Goal: Information Seeking & Learning: Learn about a topic

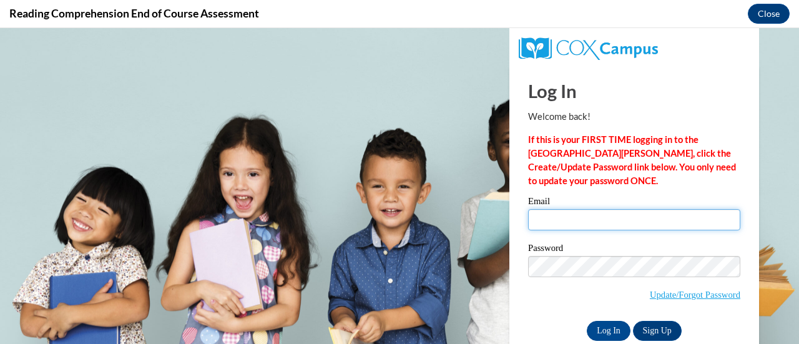
click at [664, 219] on input "Email" at bounding box center [634, 219] width 212 height 21
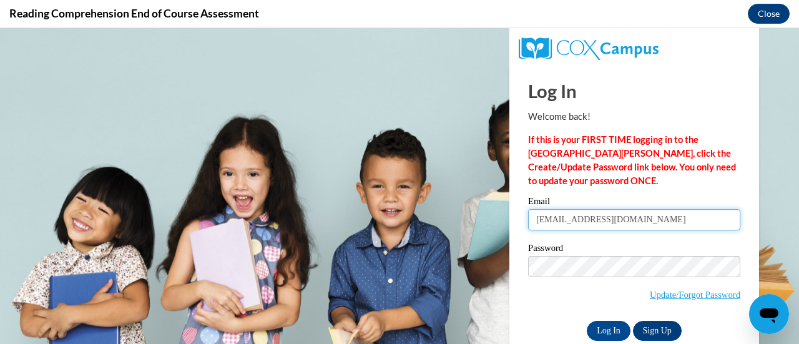
type input "[EMAIL_ADDRESS][DOMAIN_NAME]"
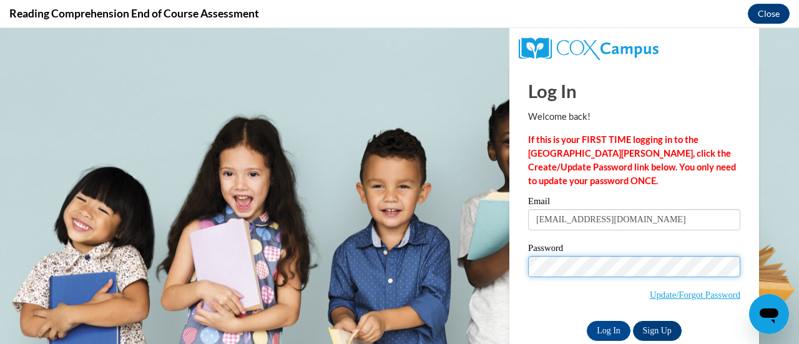
click at [587, 321] on input "Log In" at bounding box center [609, 331] width 44 height 20
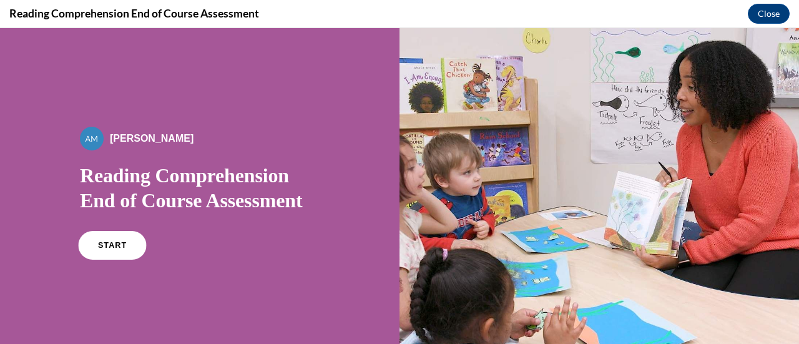
click at [107, 244] on span "START" at bounding box center [112, 245] width 29 height 9
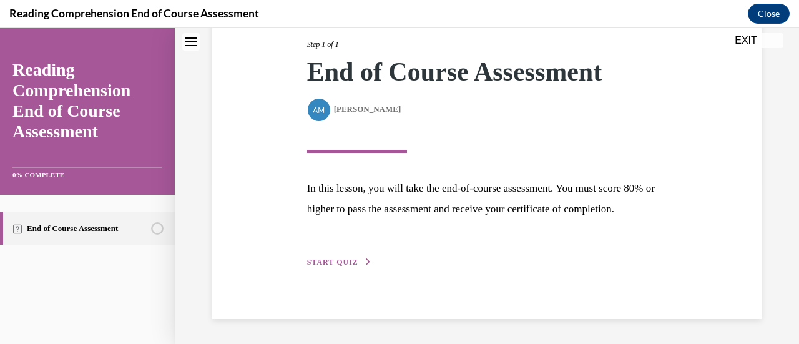
scroll to position [183, 0]
click at [345, 266] on button "START QUIZ" at bounding box center [339, 262] width 65 height 11
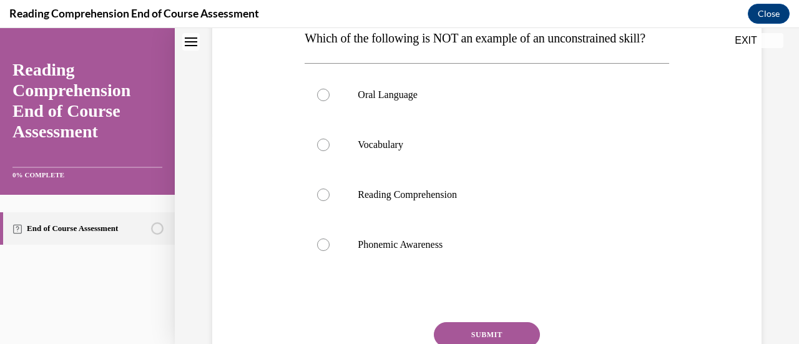
scroll to position [215, 0]
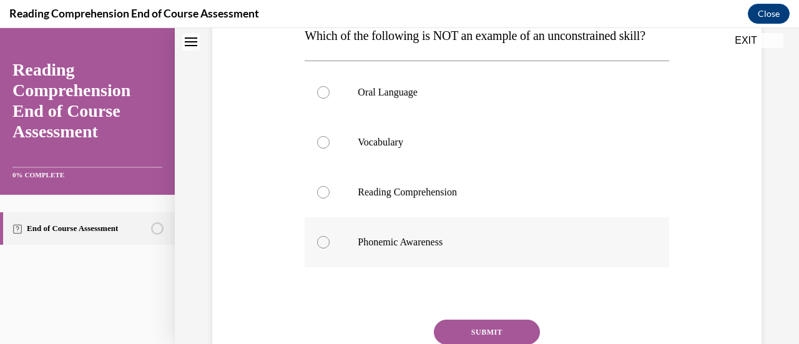
click at [321, 248] on div at bounding box center [323, 242] width 12 height 12
click at [321, 248] on input "Phonemic Awareness" at bounding box center [323, 242] width 12 height 12
radio input "true"
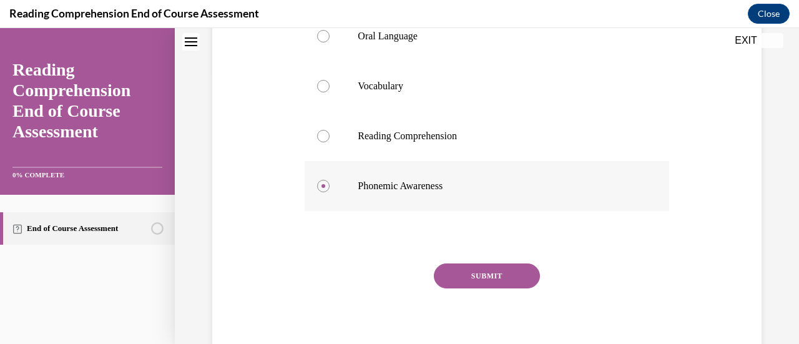
scroll to position [305, 0]
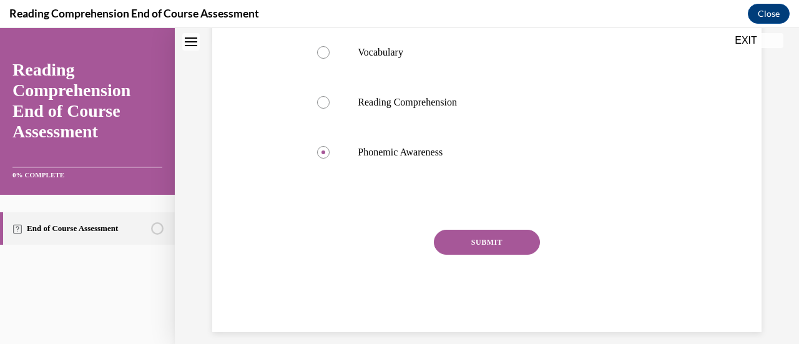
click at [465, 255] on button "SUBMIT" at bounding box center [487, 242] width 106 height 25
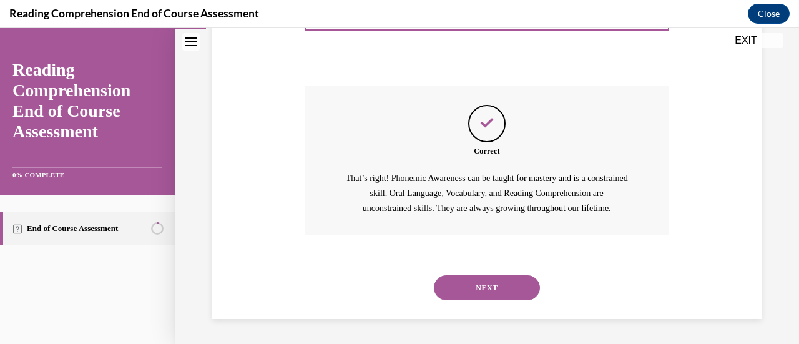
click at [485, 285] on button "NEXT" at bounding box center [487, 287] width 106 height 25
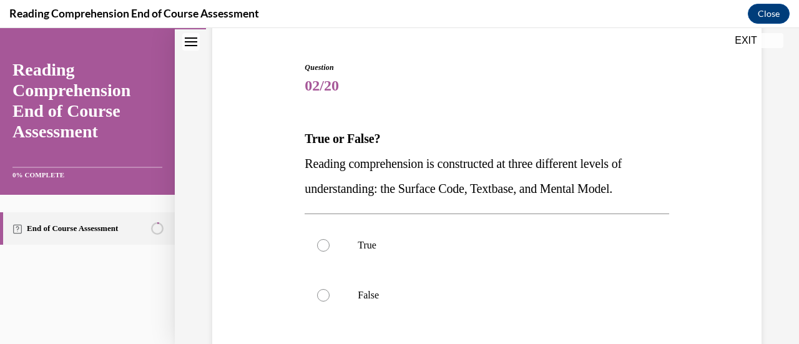
scroll to position [112, 0]
click at [331, 239] on label "True" at bounding box center [487, 245] width 364 height 50
click at [330, 239] on input "True" at bounding box center [323, 244] width 12 height 12
radio input "true"
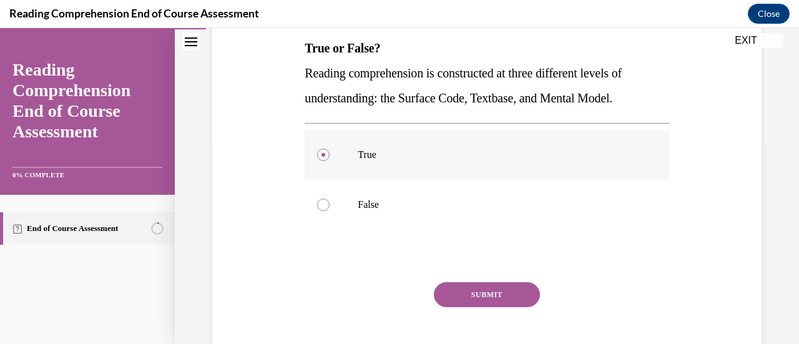
scroll to position [230, 0]
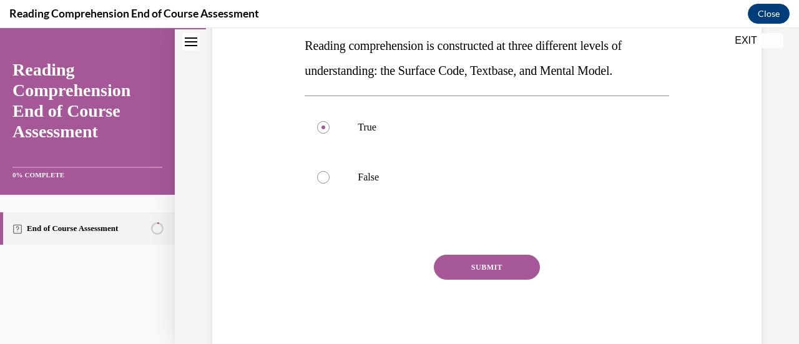
click at [477, 268] on button "SUBMIT" at bounding box center [487, 267] width 106 height 25
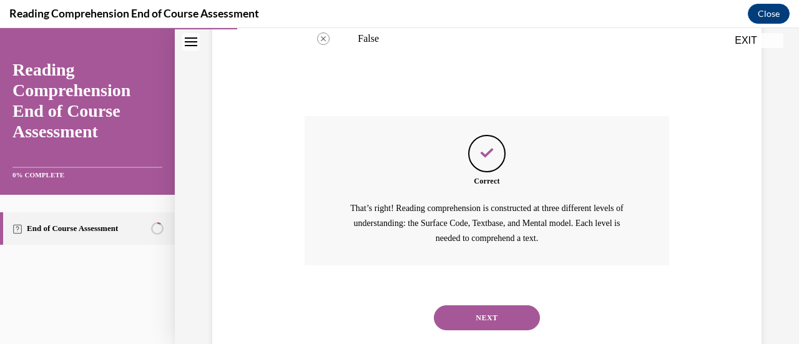
click at [487, 315] on button "NEXT" at bounding box center [487, 317] width 106 height 25
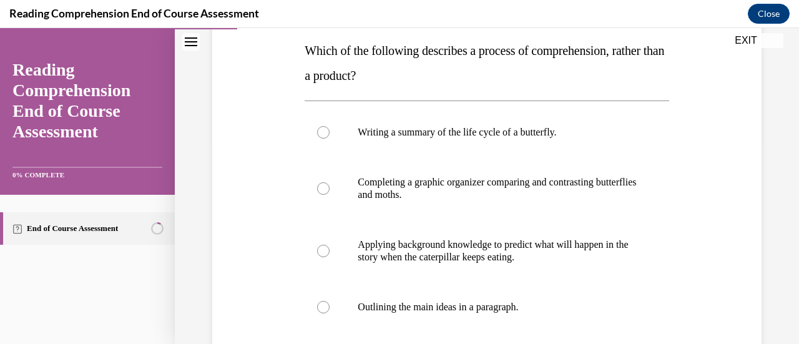
scroll to position [196, 0]
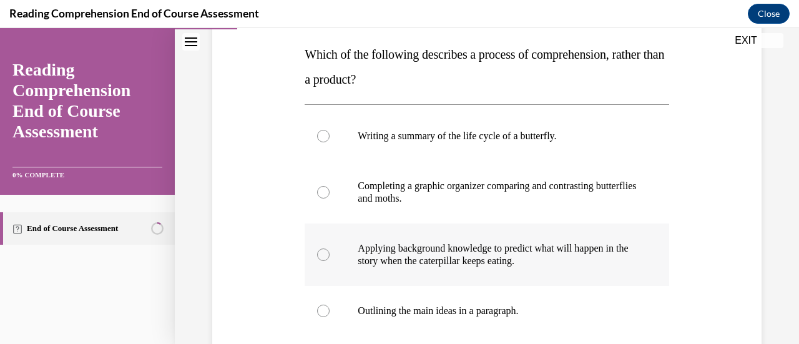
click at [332, 257] on label "Applying background knowledge to predict what will happen in the story when the…" at bounding box center [487, 254] width 364 height 62
click at [330, 257] on input "Applying background knowledge to predict what will happen in the story when the…" at bounding box center [323, 254] width 12 height 12
radio input "true"
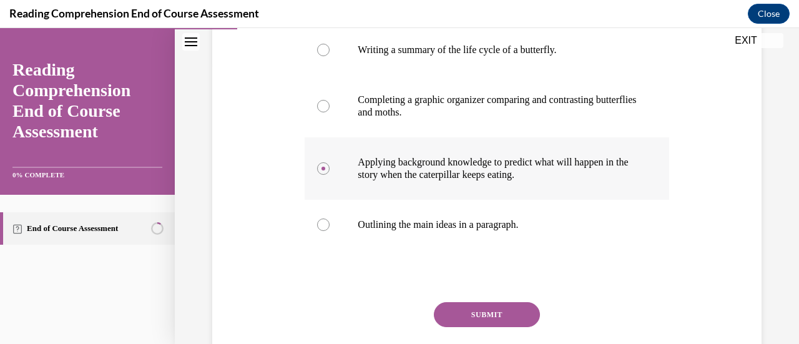
scroll to position [287, 0]
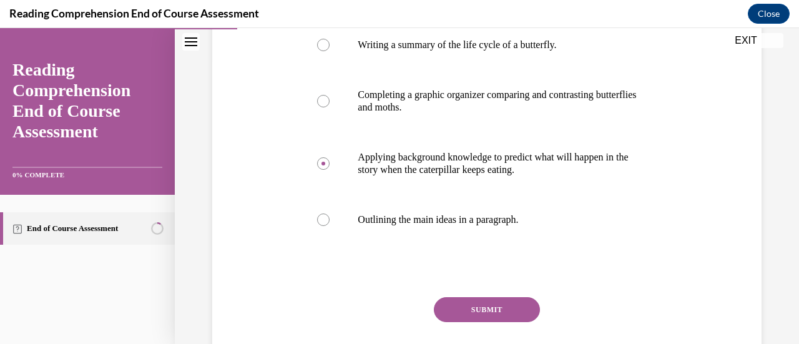
click at [503, 316] on button "SUBMIT" at bounding box center [487, 309] width 106 height 25
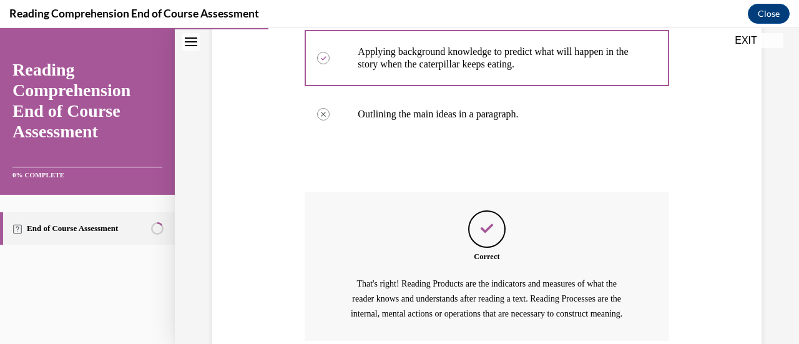
scroll to position [416, 0]
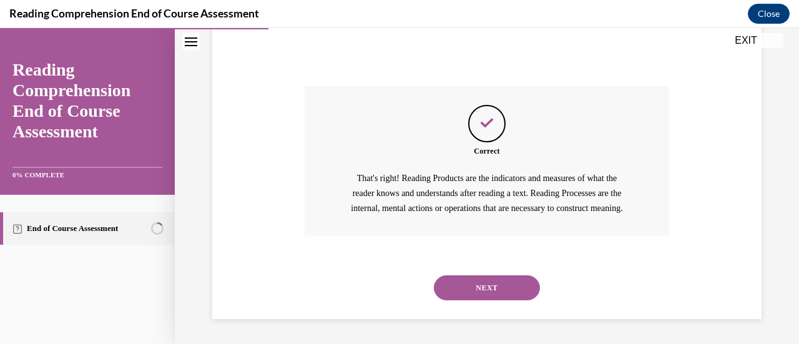
click at [501, 289] on button "NEXT" at bounding box center [487, 287] width 106 height 25
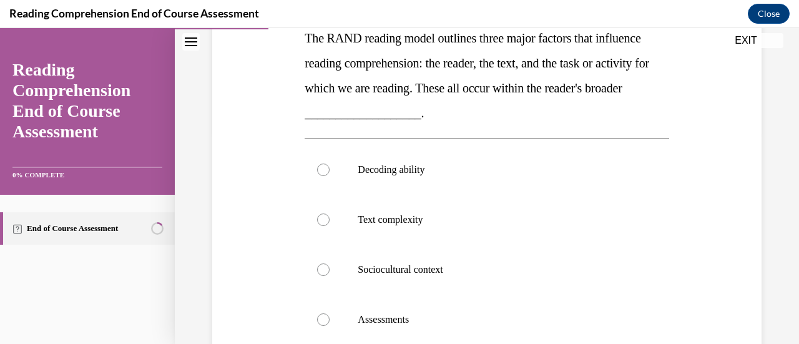
scroll to position [212, 0]
click at [323, 278] on label "Sociocultural context" at bounding box center [487, 270] width 364 height 50
click at [323, 277] on input "Sociocultural context" at bounding box center [323, 270] width 12 height 12
radio input "true"
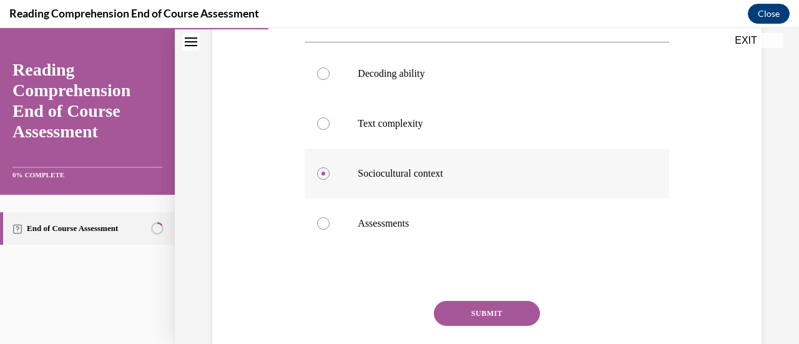
scroll to position [355, 0]
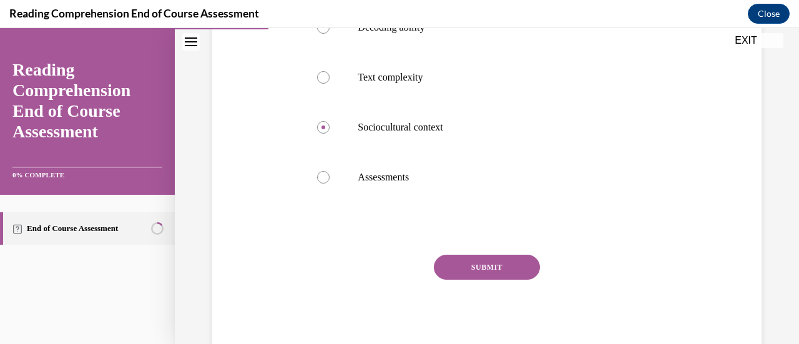
click at [487, 275] on button "SUBMIT" at bounding box center [487, 267] width 106 height 25
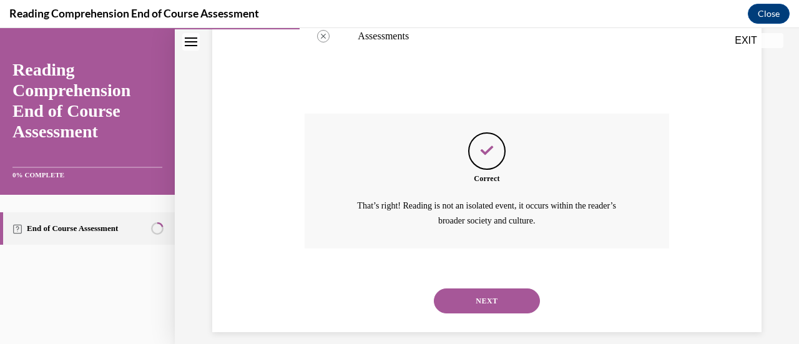
click at [482, 307] on button "NEXT" at bounding box center [487, 300] width 106 height 25
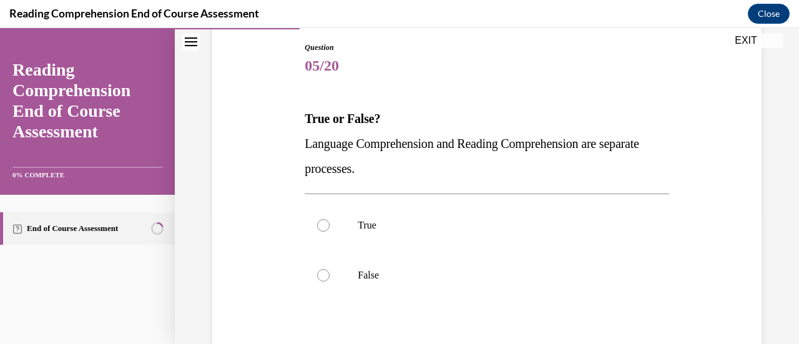
scroll to position [136, 0]
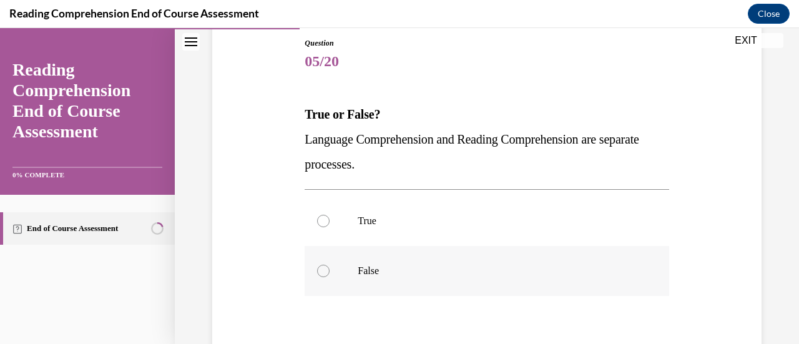
click at [325, 272] on div at bounding box center [323, 271] width 12 height 12
click at [325, 272] on input "False" at bounding box center [323, 271] width 12 height 12
radio input "true"
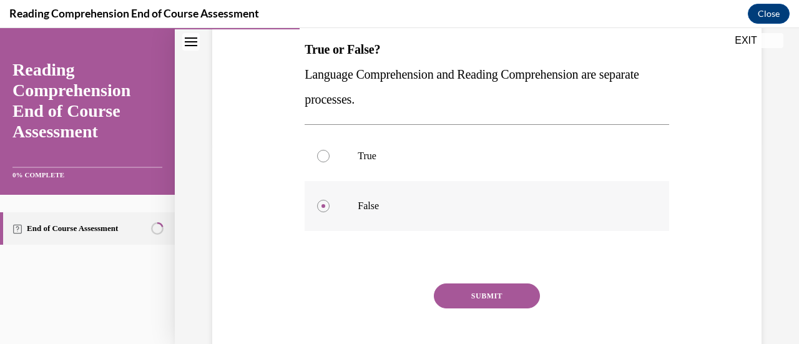
scroll to position [230, 0]
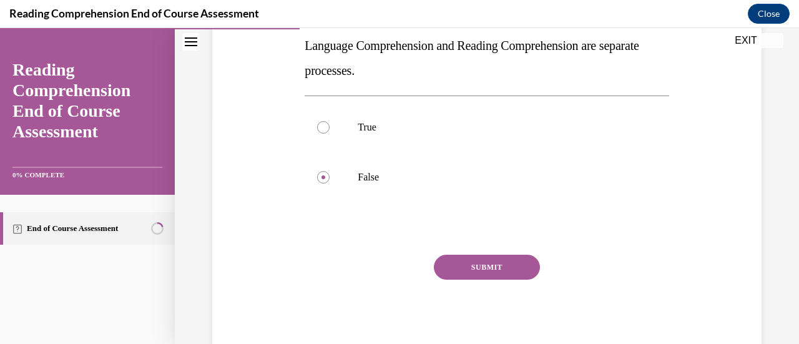
click at [505, 262] on button "SUBMIT" at bounding box center [487, 267] width 106 height 25
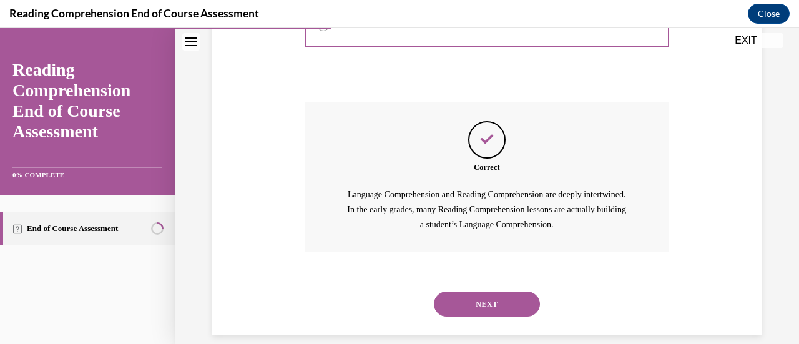
click at [487, 316] on button "NEXT" at bounding box center [487, 304] width 106 height 25
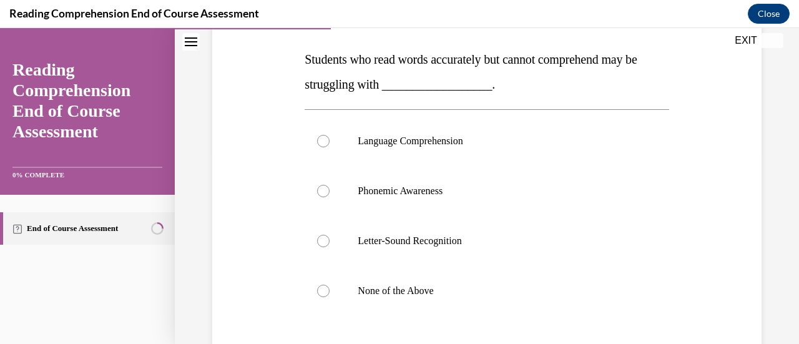
scroll to position [191, 0]
click at [315, 140] on label "Language Comprehension" at bounding box center [487, 141] width 364 height 50
click at [317, 140] on input "Language Comprehension" at bounding box center [323, 141] width 12 height 12
radio input "true"
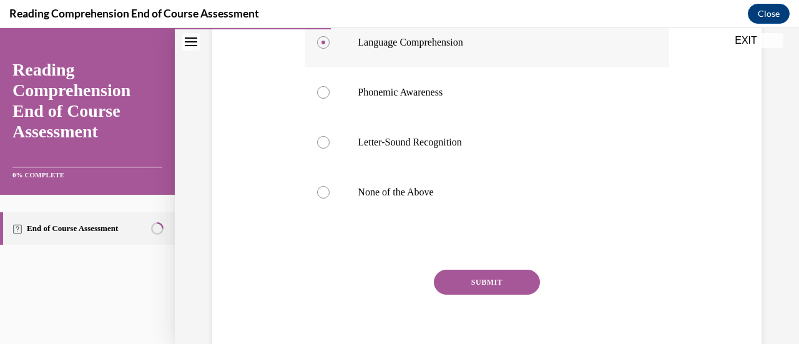
scroll to position [305, 0]
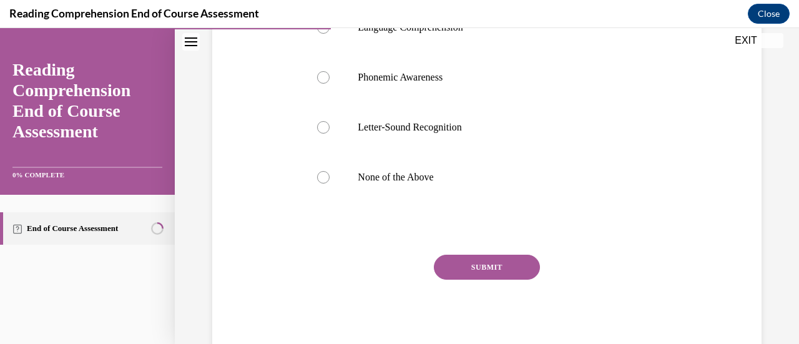
click at [499, 256] on button "SUBMIT" at bounding box center [487, 267] width 106 height 25
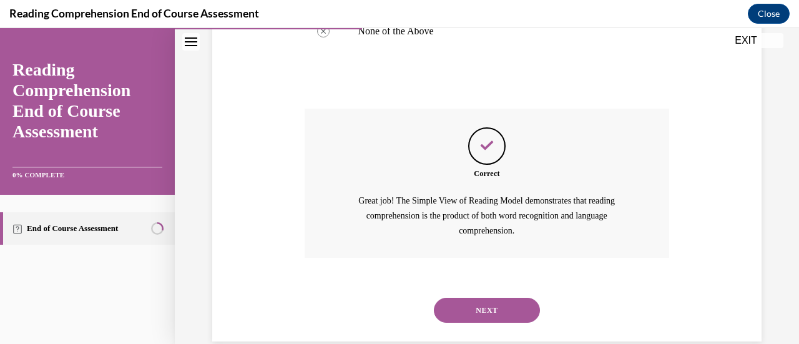
click at [498, 311] on button "NEXT" at bounding box center [487, 310] width 106 height 25
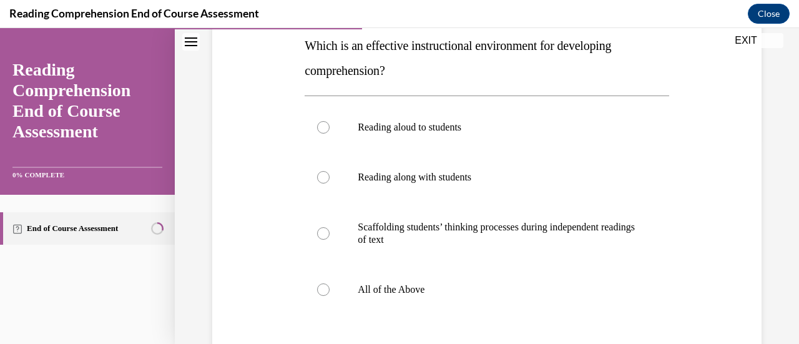
scroll to position [207, 0]
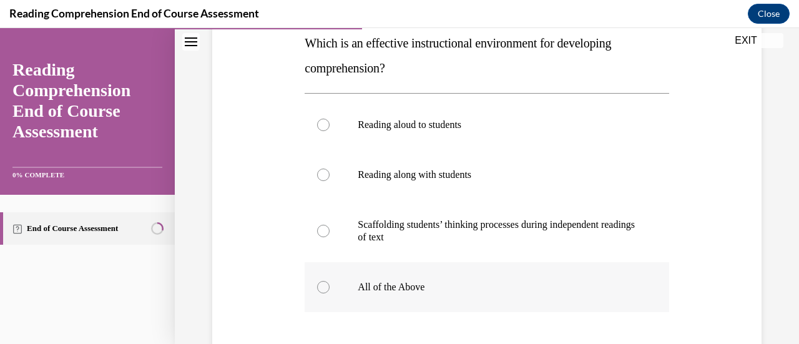
click at [320, 290] on div at bounding box center [323, 287] width 12 height 12
click at [320, 290] on input "All of the Above" at bounding box center [323, 287] width 12 height 12
radio input "true"
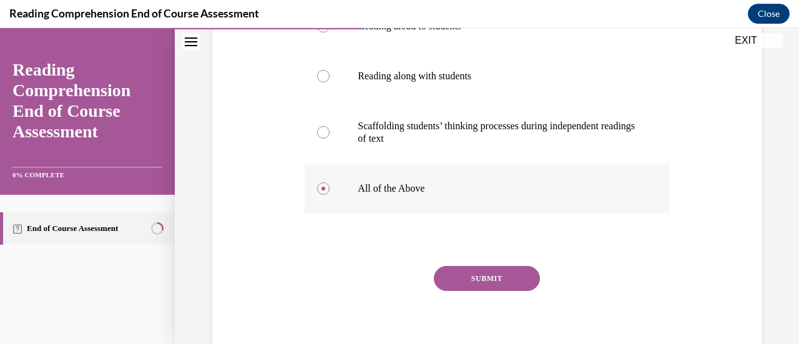
scroll to position [317, 0]
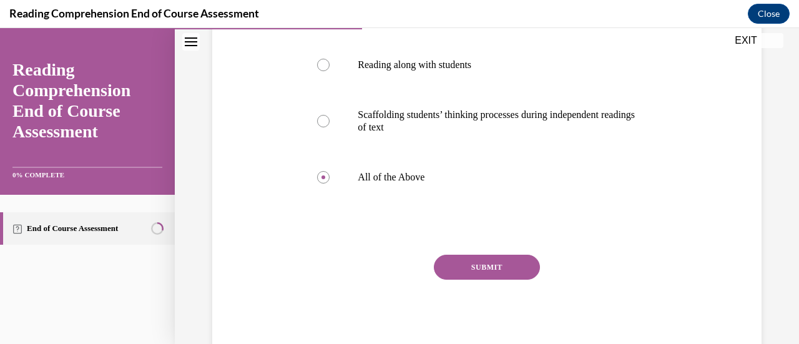
click at [512, 271] on button "SUBMIT" at bounding box center [487, 267] width 106 height 25
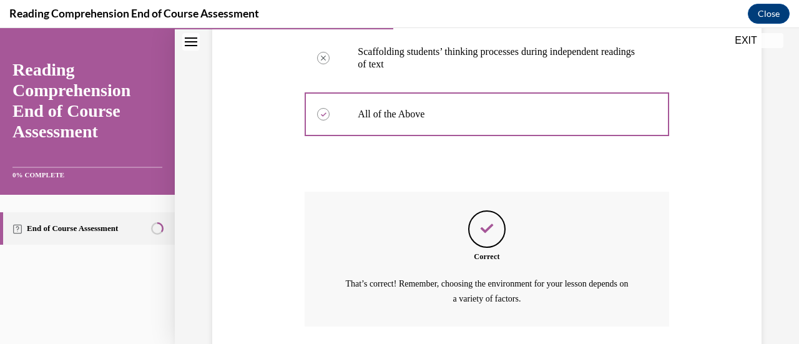
scroll to position [470, 0]
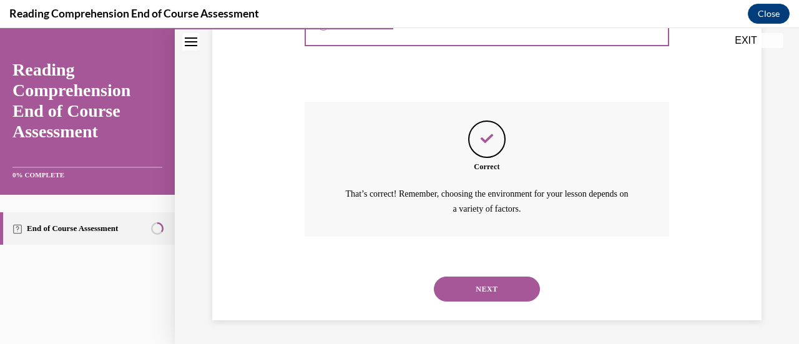
click at [509, 301] on div "NEXT" at bounding box center [487, 289] width 364 height 50
click at [499, 285] on button "NEXT" at bounding box center [487, 289] width 106 height 25
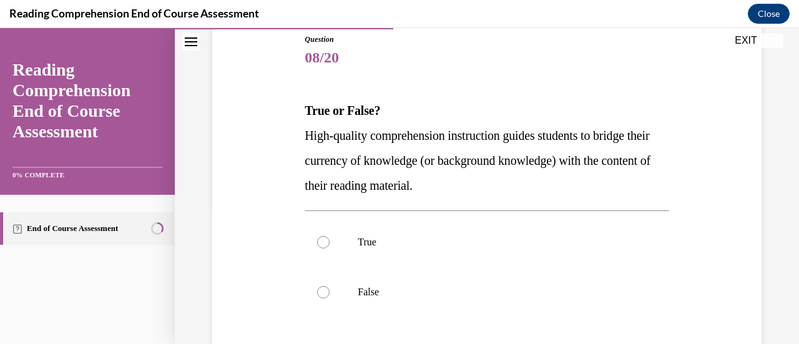
scroll to position [141, 0]
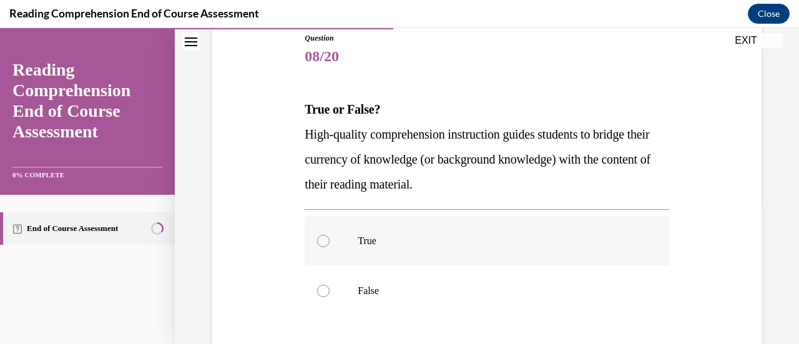
click at [316, 234] on label "True" at bounding box center [487, 241] width 364 height 50
click at [317, 235] on input "True" at bounding box center [323, 241] width 12 height 12
radio input "true"
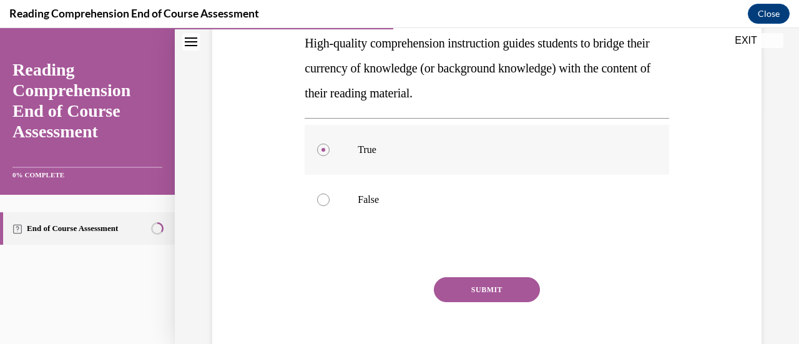
scroll to position [238, 0]
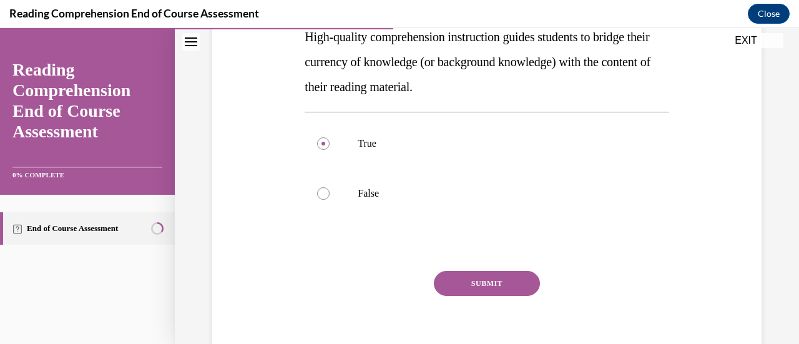
click at [447, 285] on button "SUBMIT" at bounding box center [487, 283] width 106 height 25
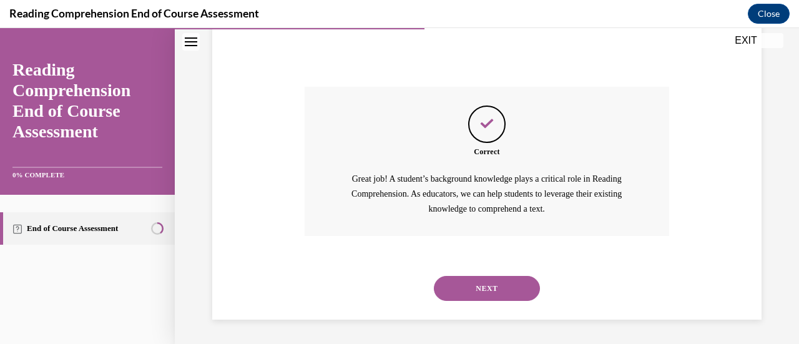
click at [507, 297] on button "NEXT" at bounding box center [487, 288] width 106 height 25
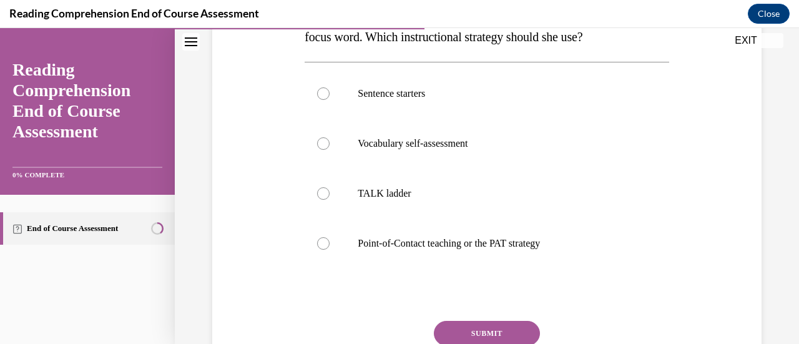
scroll to position [265, 0]
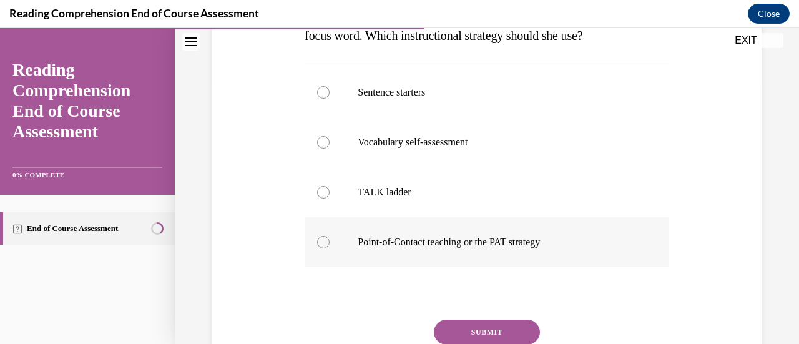
click at [657, 262] on label "Point-of-Contact teaching or the PAT strategy" at bounding box center [487, 242] width 364 height 50
click at [330, 248] on input "Point-of-Contact teaching or the PAT strategy" at bounding box center [323, 242] width 12 height 12
radio input "true"
click at [511, 325] on button "SUBMIT" at bounding box center [487, 332] width 106 height 25
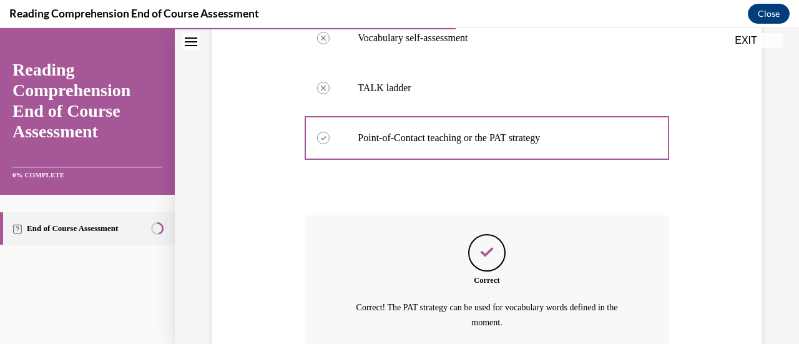
scroll to position [371, 0]
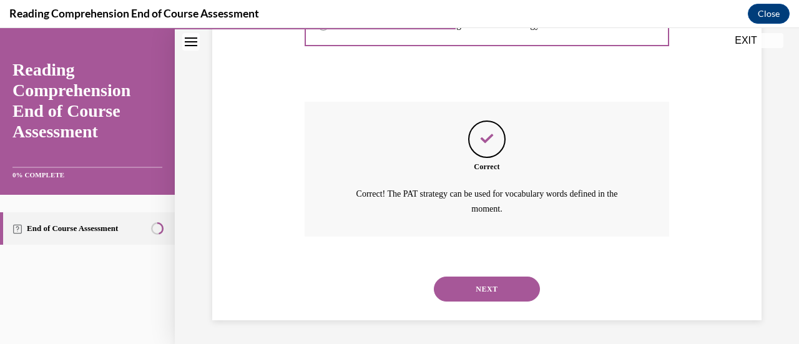
click at [496, 290] on button "NEXT" at bounding box center [487, 289] width 106 height 25
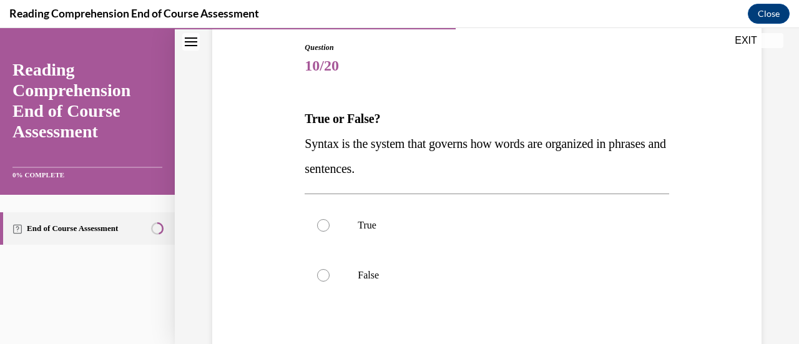
scroll to position [135, 0]
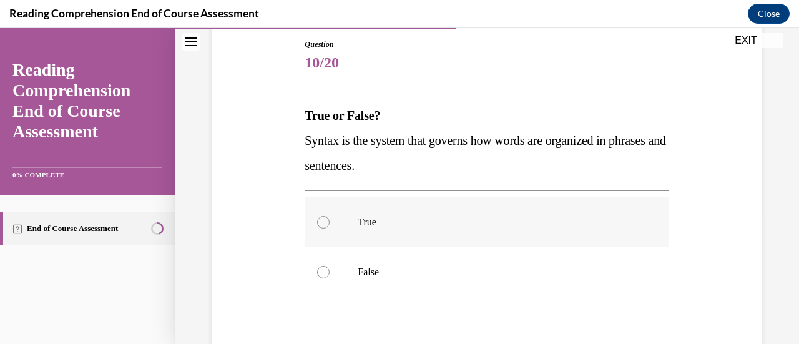
click at [323, 217] on div at bounding box center [323, 222] width 12 height 12
click at [323, 217] on input "True" at bounding box center [323, 222] width 12 height 12
radio input "true"
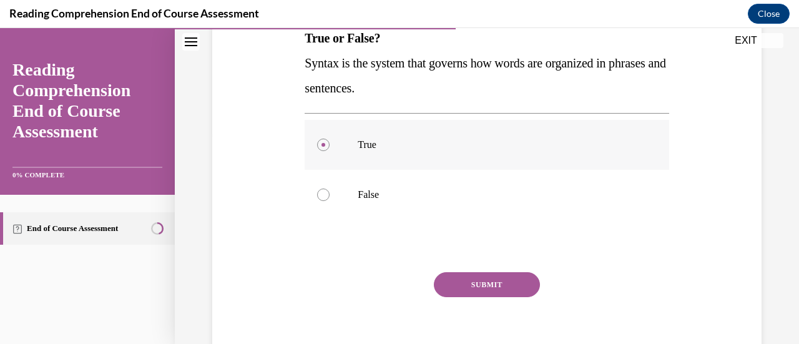
scroll to position [230, 0]
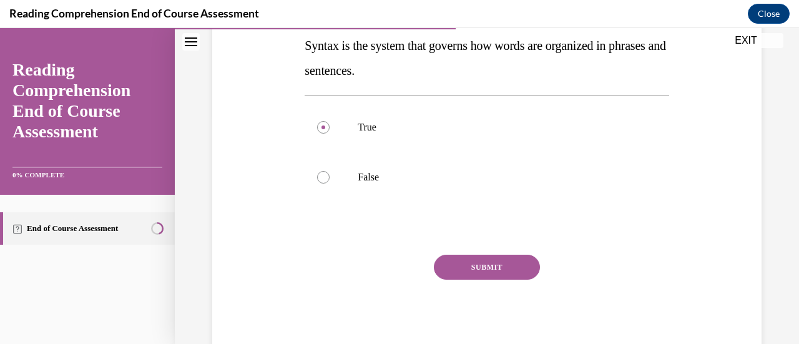
click at [455, 271] on button "SUBMIT" at bounding box center [487, 267] width 106 height 25
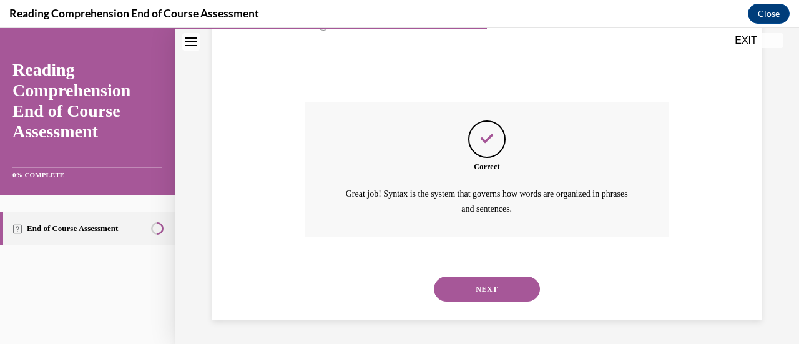
click at [487, 288] on button "NEXT" at bounding box center [487, 289] width 106 height 25
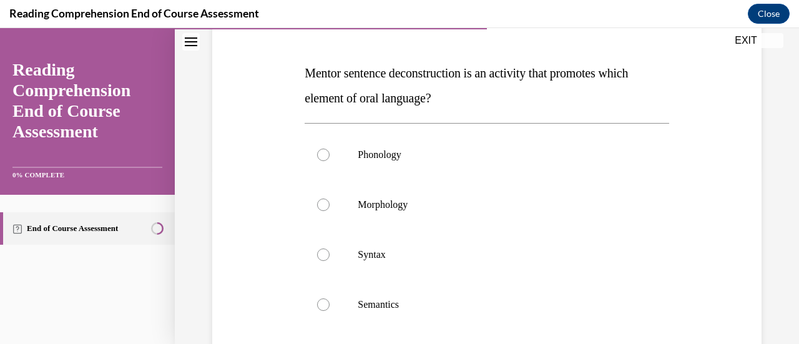
scroll to position [175, 0]
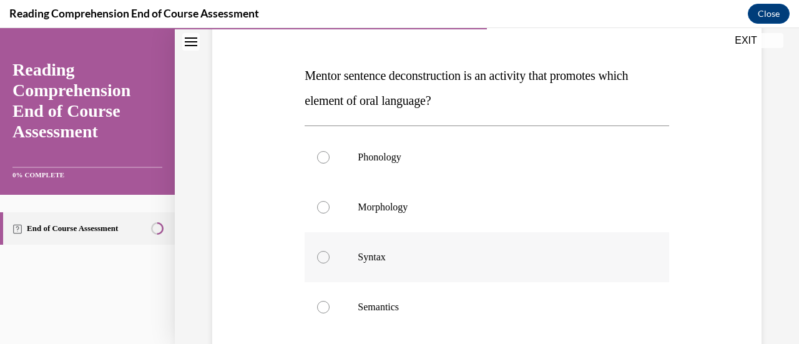
click at [322, 262] on div at bounding box center [323, 257] width 12 height 12
click at [322, 262] on input "Syntax" at bounding box center [323, 257] width 12 height 12
radio input "true"
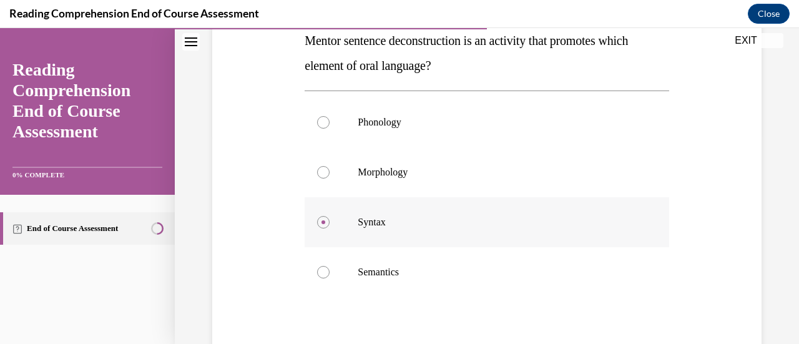
scroll to position [240, 0]
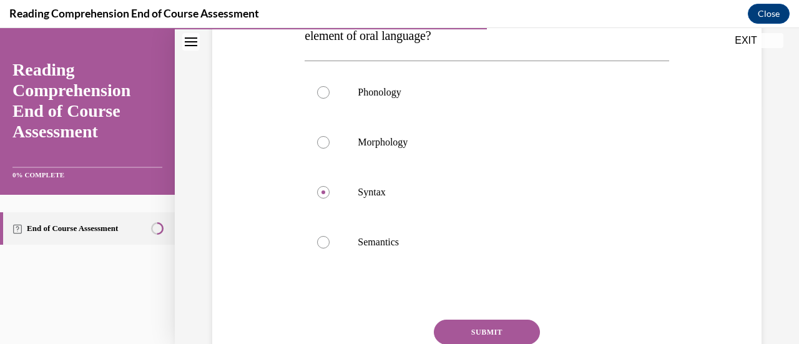
click at [456, 331] on button "SUBMIT" at bounding box center [487, 332] width 106 height 25
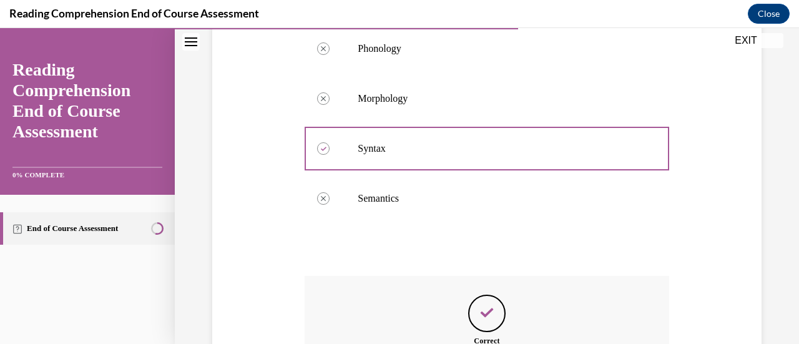
scroll to position [288, 0]
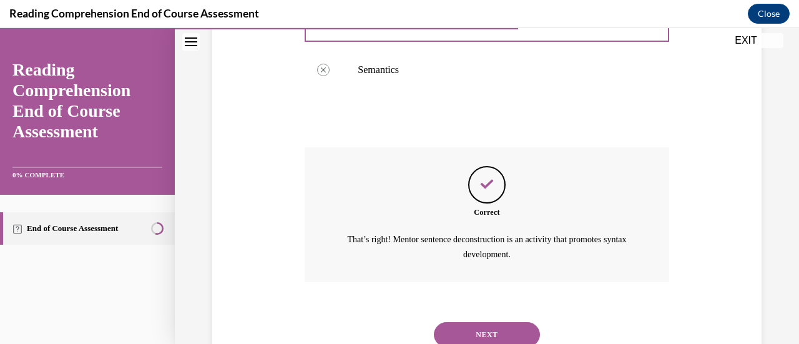
click at [485, 334] on button "NEXT" at bounding box center [487, 334] width 106 height 25
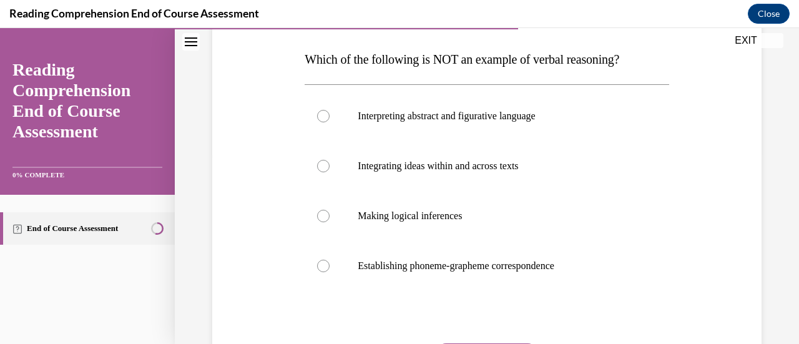
scroll to position [173, 0]
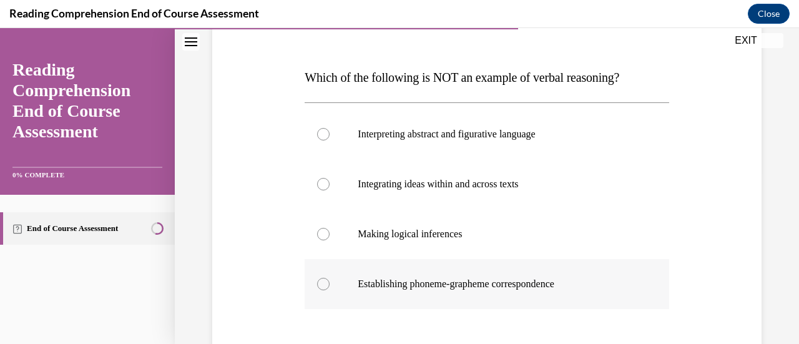
click at [599, 289] on p "Establishing phoneme-grapheme correspondence" at bounding box center [498, 284] width 280 height 12
click at [330, 289] on input "Establishing phoneme-grapheme correspondence" at bounding box center [323, 284] width 12 height 12
radio input "true"
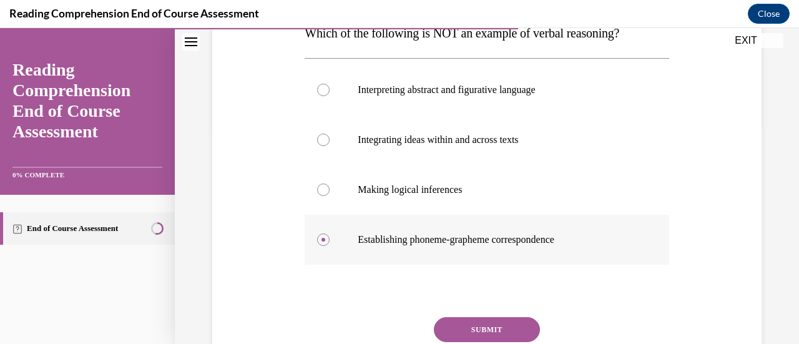
scroll to position [248, 0]
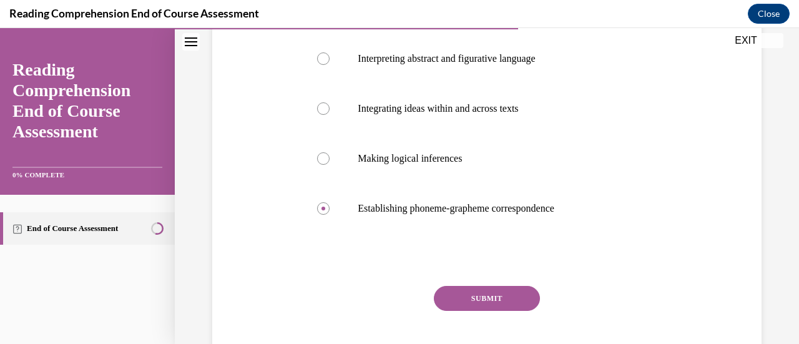
click at [498, 303] on button "SUBMIT" at bounding box center [487, 298] width 106 height 25
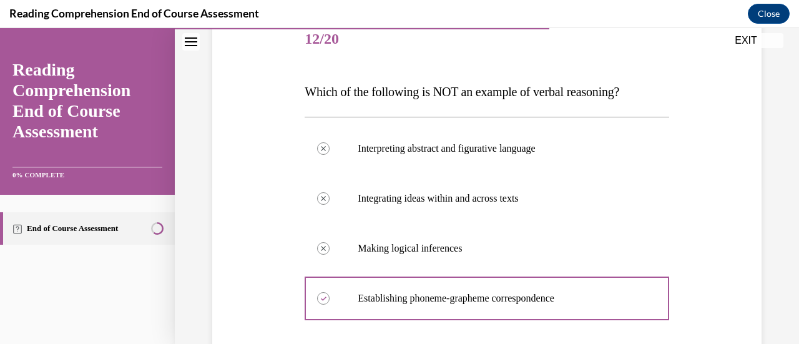
scroll to position [159, 0]
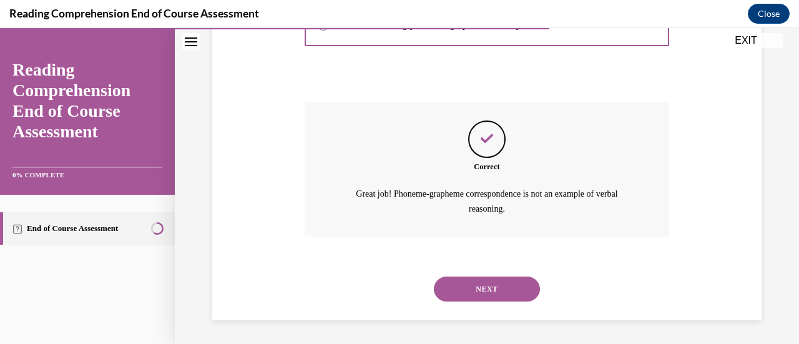
click at [496, 288] on button "NEXT" at bounding box center [487, 289] width 106 height 25
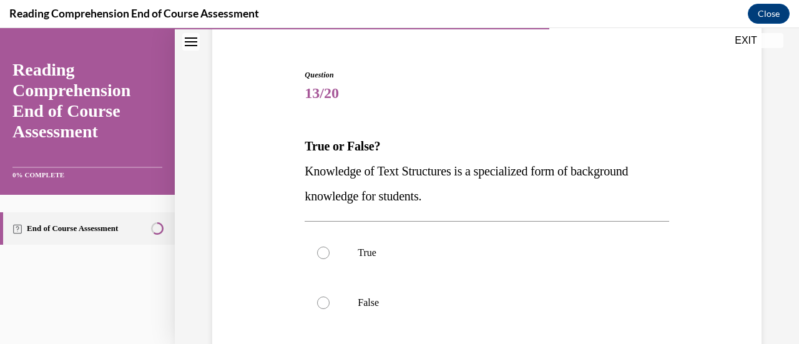
scroll to position [105, 0]
click at [320, 251] on div at bounding box center [323, 251] width 12 height 12
click at [320, 251] on input "True" at bounding box center [323, 251] width 12 height 12
radio input "true"
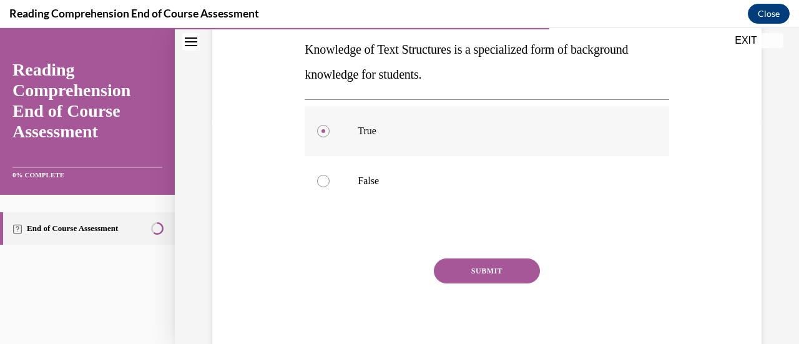
scroll to position [230, 0]
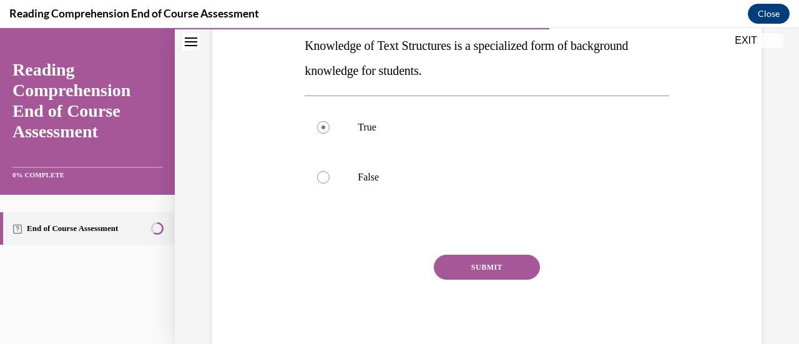
click at [462, 272] on button "SUBMIT" at bounding box center [487, 267] width 106 height 25
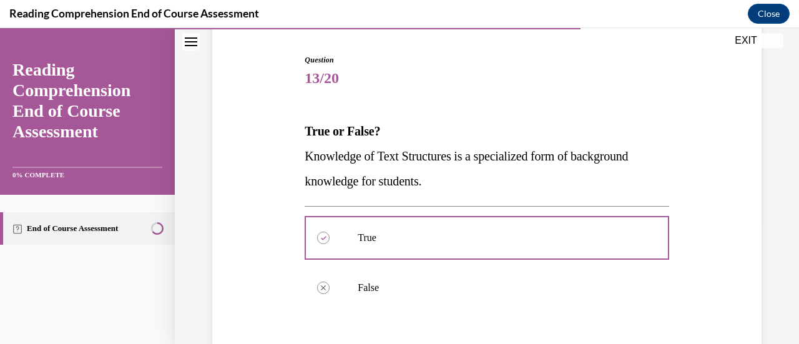
scroll to position [124, 0]
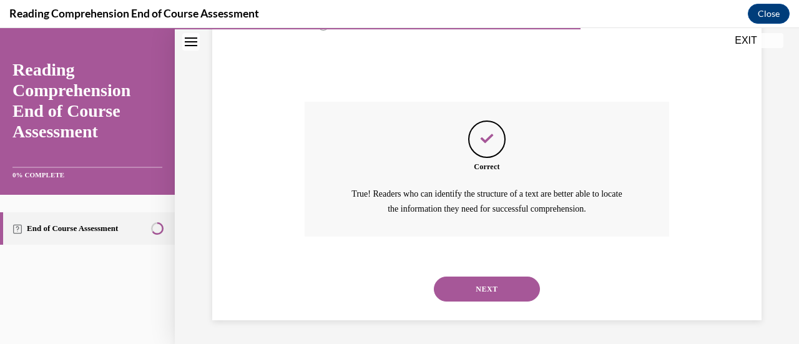
click at [492, 278] on button "NEXT" at bounding box center [487, 289] width 106 height 25
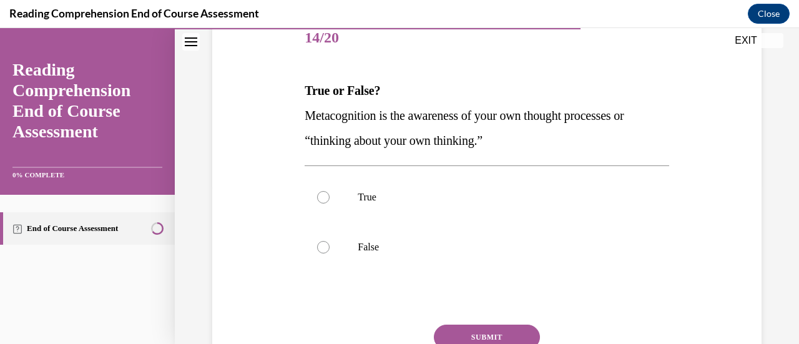
scroll to position [165, 0]
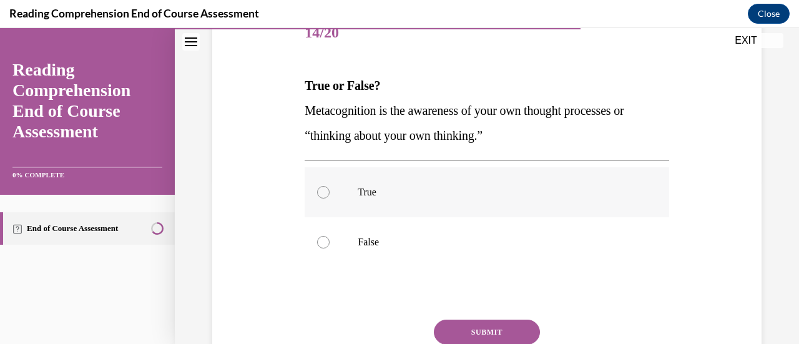
click at [333, 190] on label "True" at bounding box center [487, 192] width 364 height 50
click at [330, 190] on input "True" at bounding box center [323, 192] width 12 height 12
radio input "true"
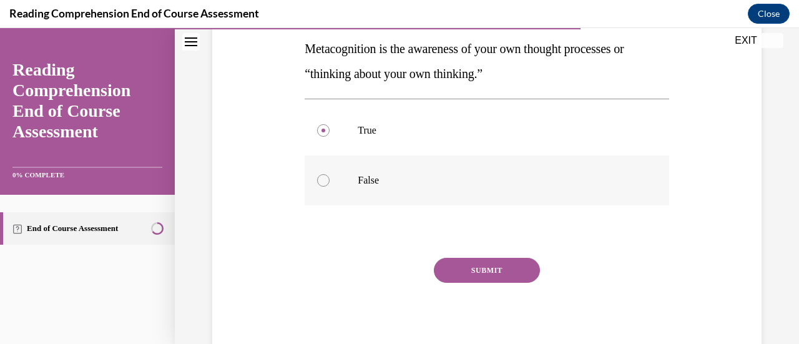
scroll to position [230, 0]
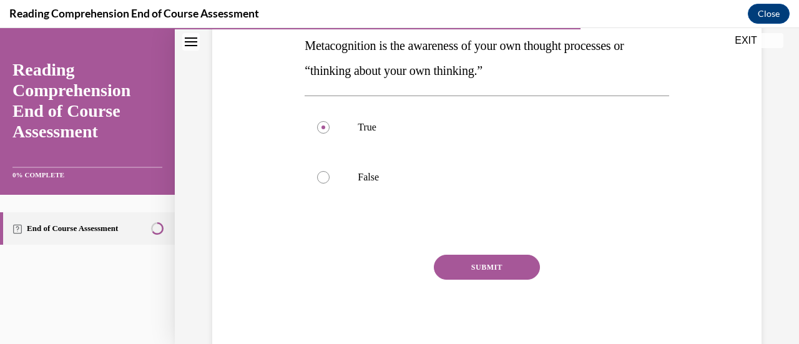
click at [508, 267] on button "SUBMIT" at bounding box center [487, 267] width 106 height 25
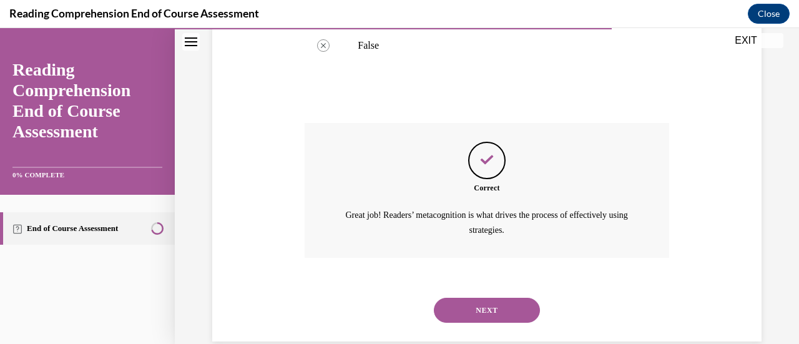
click at [503, 307] on button "NEXT" at bounding box center [487, 310] width 106 height 25
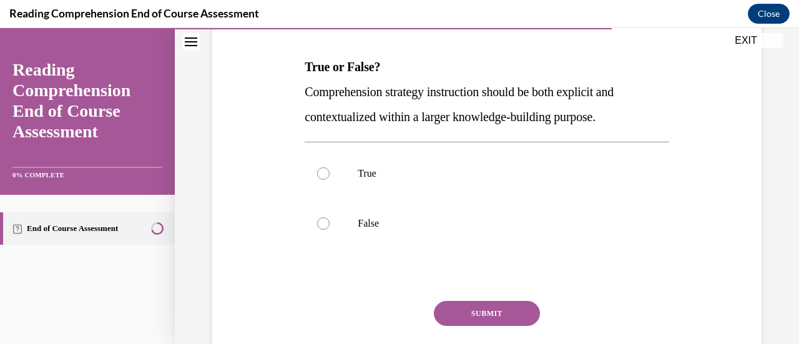
scroll to position [184, 0]
click at [336, 187] on label "True" at bounding box center [487, 174] width 364 height 50
click at [330, 180] on input "True" at bounding box center [323, 173] width 12 height 12
radio input "true"
click at [439, 312] on button "SUBMIT" at bounding box center [487, 313] width 106 height 25
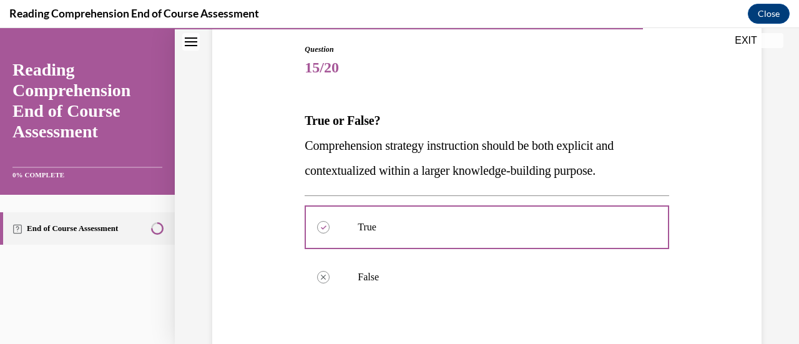
scroll to position [129, 0]
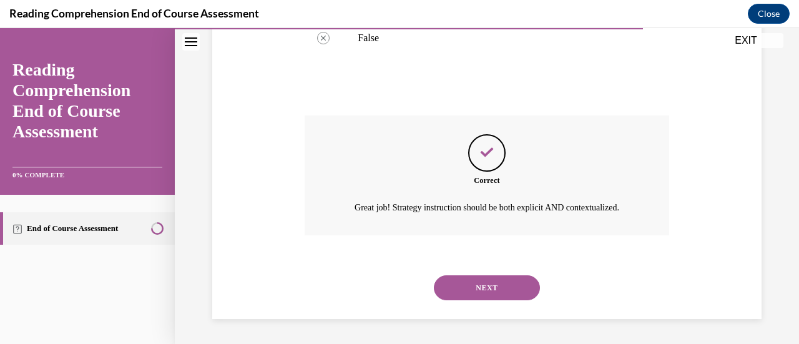
click at [470, 288] on button "NEXT" at bounding box center [487, 287] width 106 height 25
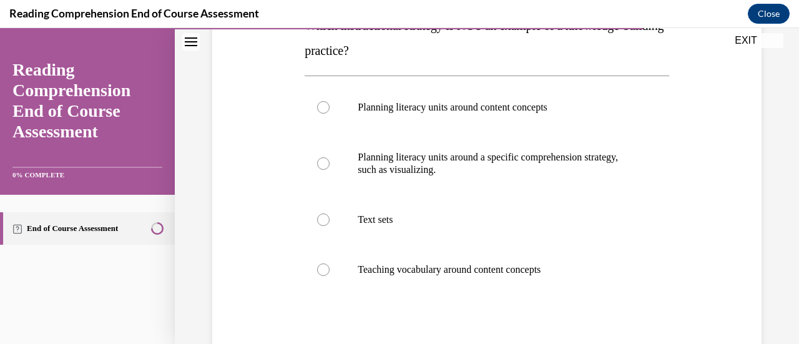
scroll to position [225, 0]
click at [652, 216] on label "Text sets" at bounding box center [487, 219] width 364 height 50
click at [330, 216] on input "Text sets" at bounding box center [323, 219] width 12 height 12
radio input "true"
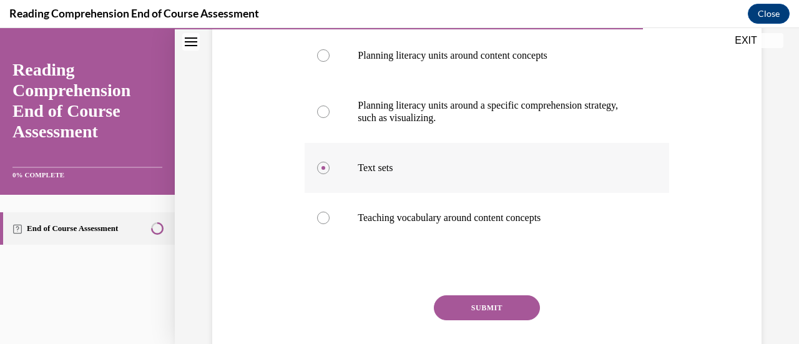
scroll to position [282, 0]
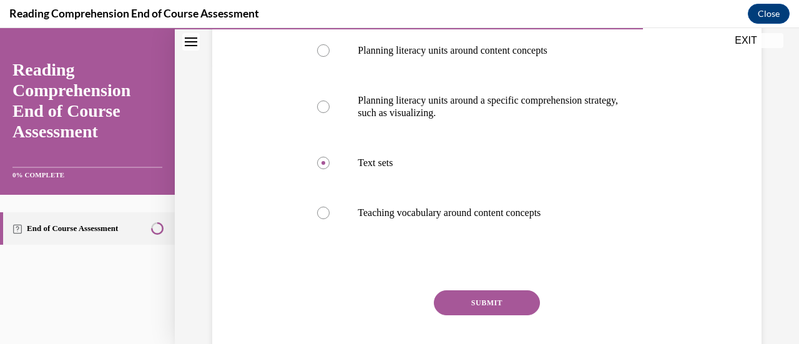
click at [508, 307] on button "SUBMIT" at bounding box center [487, 302] width 106 height 25
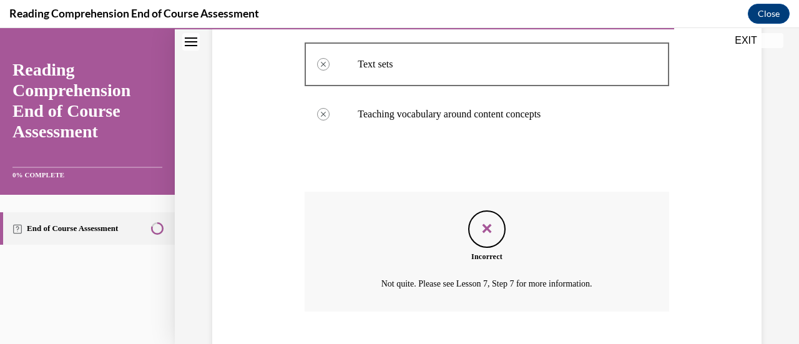
scroll to position [456, 0]
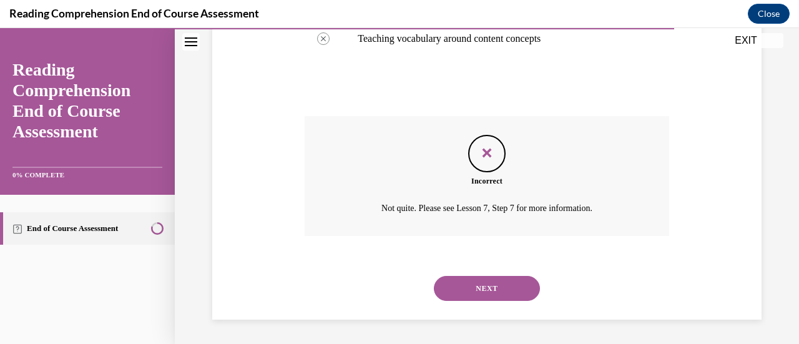
click at [502, 292] on button "NEXT" at bounding box center [487, 288] width 106 height 25
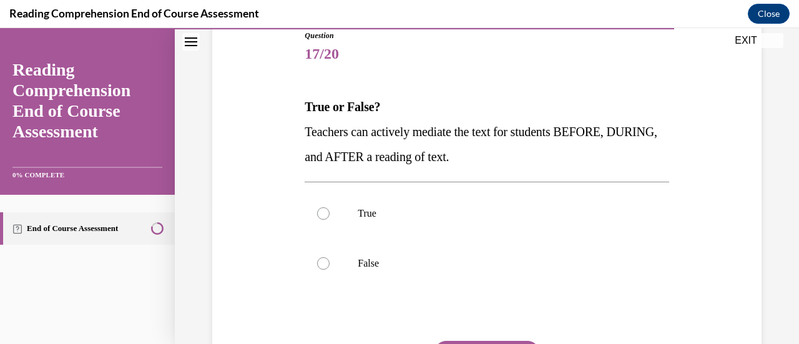
scroll to position [144, 0]
click at [316, 218] on label "True" at bounding box center [487, 213] width 364 height 50
click at [317, 218] on input "True" at bounding box center [323, 213] width 12 height 12
radio input "true"
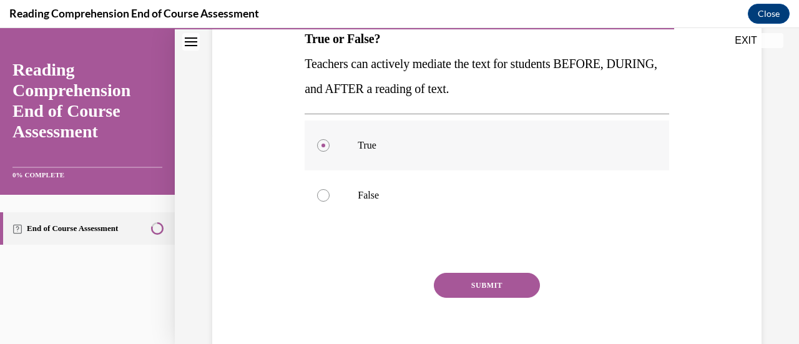
scroll to position [230, 0]
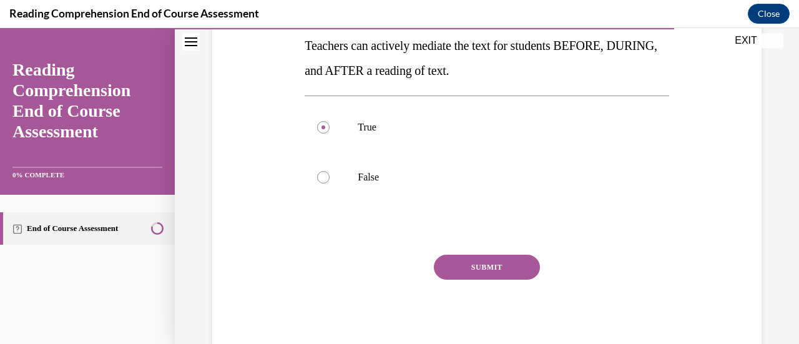
click at [449, 272] on button "SUBMIT" at bounding box center [487, 267] width 106 height 25
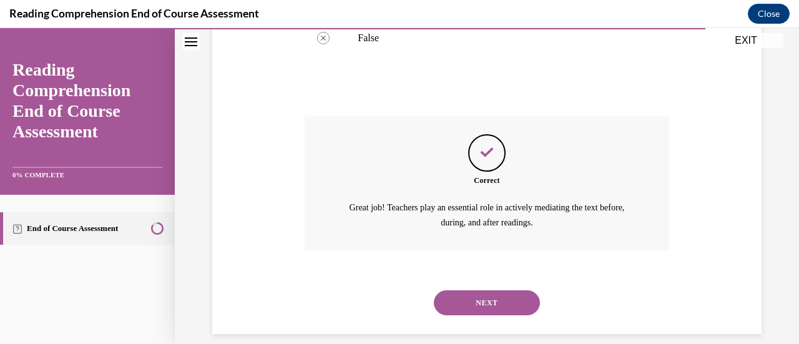
click at [501, 300] on button "NEXT" at bounding box center [487, 302] width 106 height 25
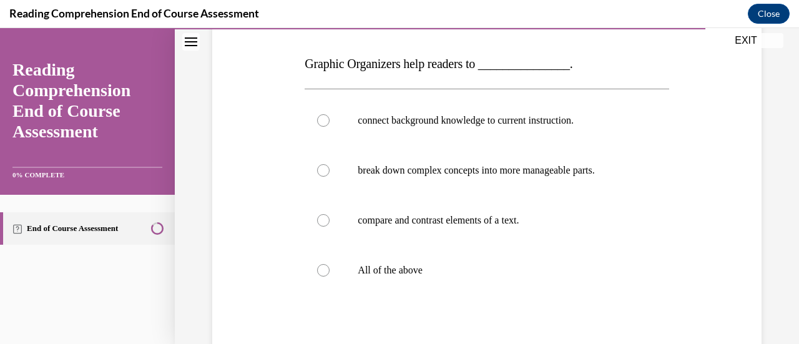
scroll to position [189, 0]
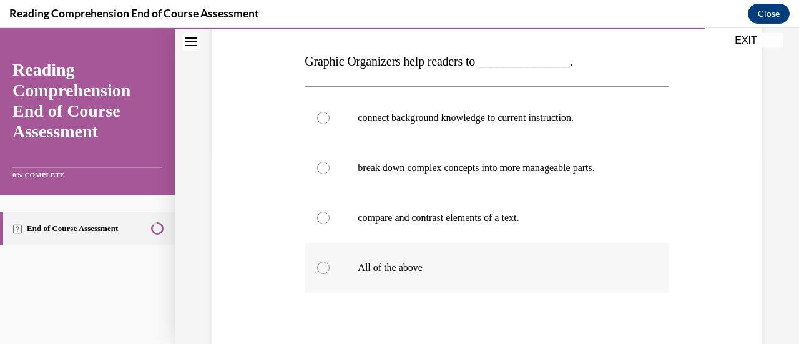
click at [609, 268] on p "All of the above" at bounding box center [498, 268] width 280 height 12
click at [330, 268] on input "All of the above" at bounding box center [323, 268] width 12 height 12
radio input "true"
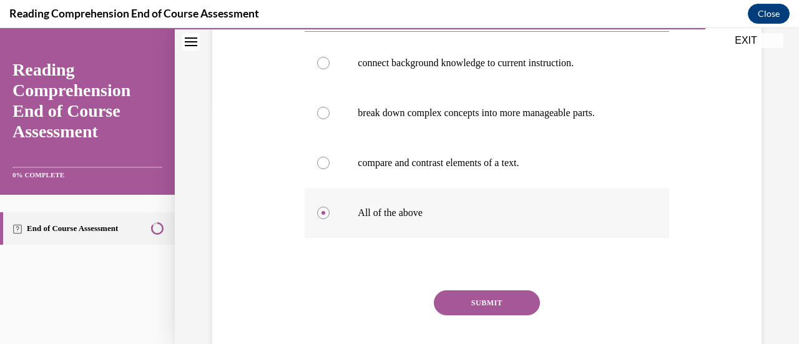
scroll to position [280, 0]
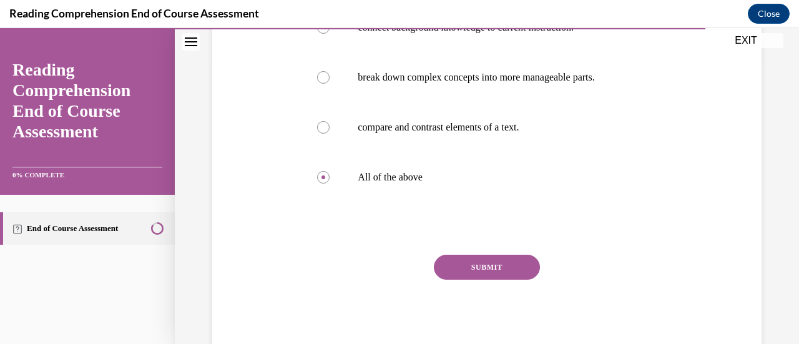
click at [493, 270] on button "SUBMIT" at bounding box center [487, 267] width 106 height 25
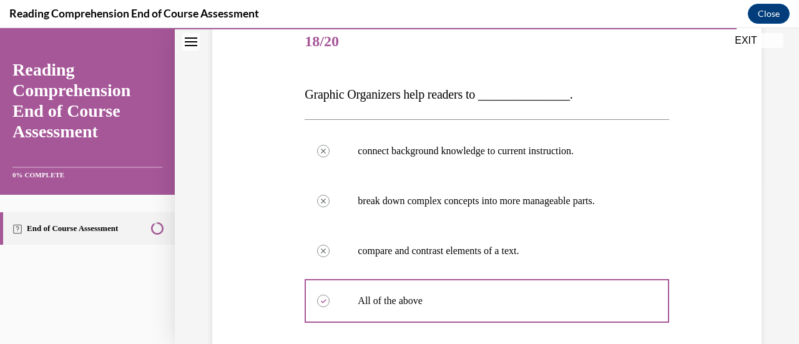
scroll to position [155, 0]
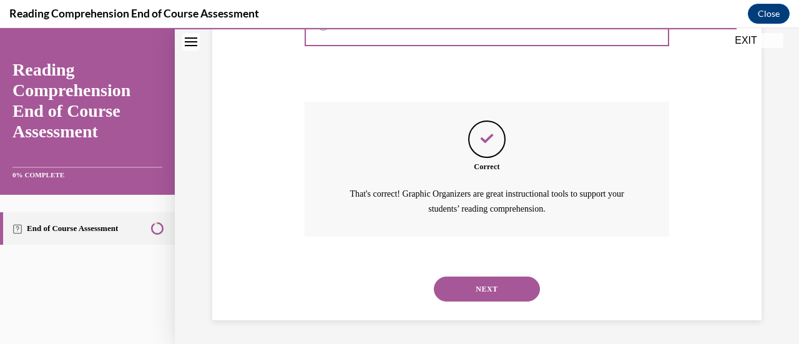
click at [482, 287] on button "NEXT" at bounding box center [487, 289] width 106 height 25
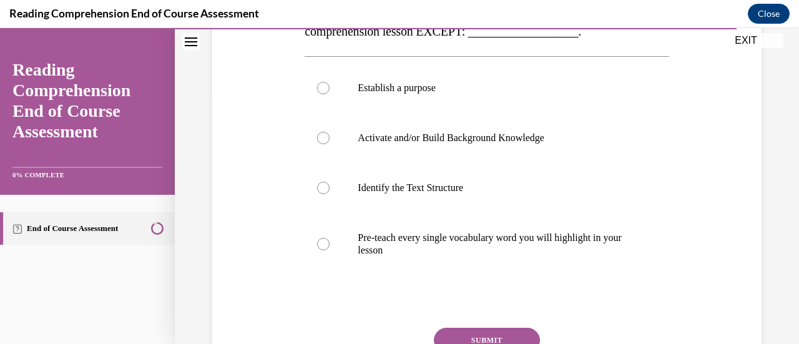
scroll to position [246, 0]
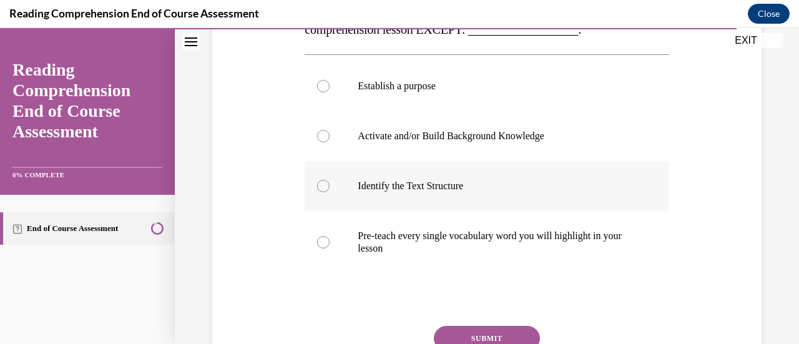
click at [637, 186] on label "Identify the Text Structure" at bounding box center [487, 186] width 364 height 50
click at [330, 186] on input "Identify the Text Structure" at bounding box center [323, 186] width 12 height 12
radio input "true"
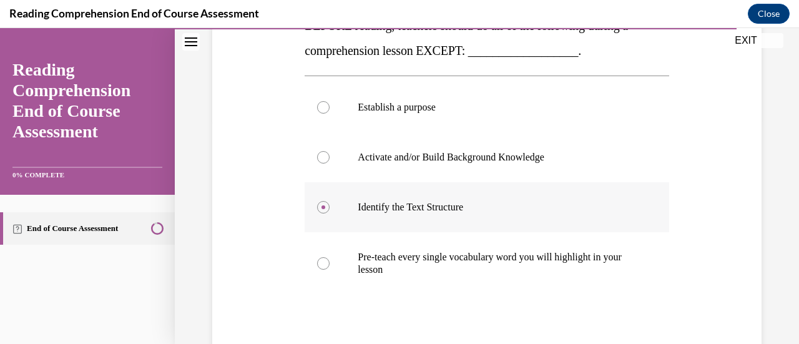
scroll to position [201, 0]
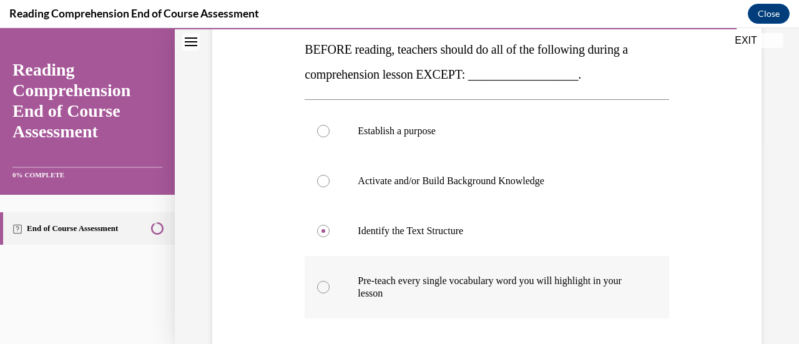
click at [320, 292] on div at bounding box center [323, 287] width 12 height 12
click at [320, 292] on input "Pre-teach every single vocabulary word you will highlight in your lesson" at bounding box center [323, 287] width 12 height 12
radio input "true"
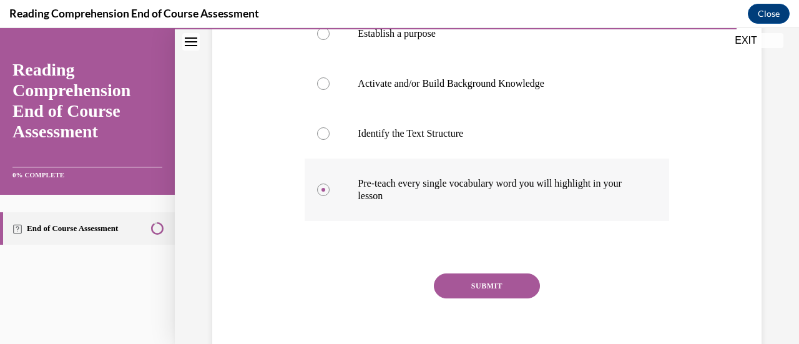
scroll to position [300, 0]
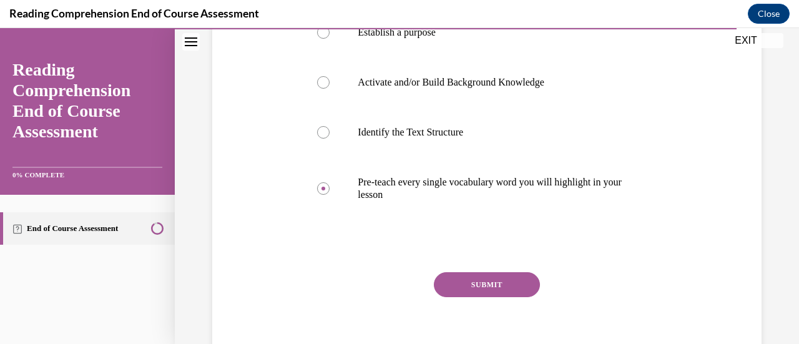
click at [461, 283] on button "SUBMIT" at bounding box center [487, 284] width 106 height 25
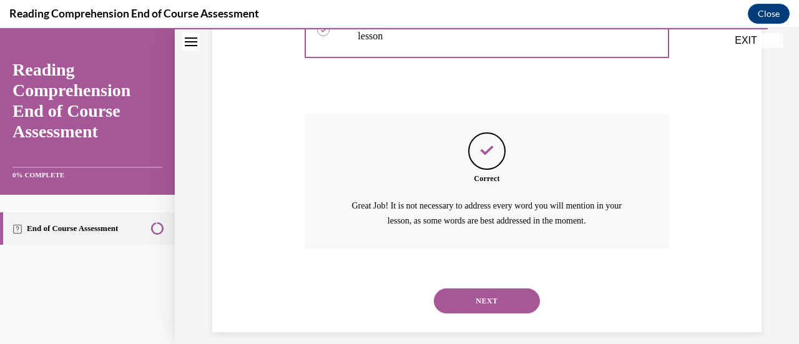
click at [496, 303] on button "NEXT" at bounding box center [487, 300] width 106 height 25
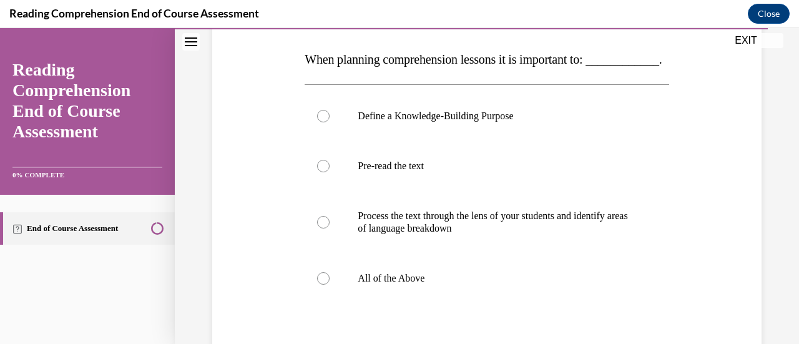
scroll to position [192, 0]
click at [325, 284] on div at bounding box center [323, 278] width 12 height 12
click at [325, 284] on input "All of the Above" at bounding box center [323, 278] width 12 height 12
radio input "true"
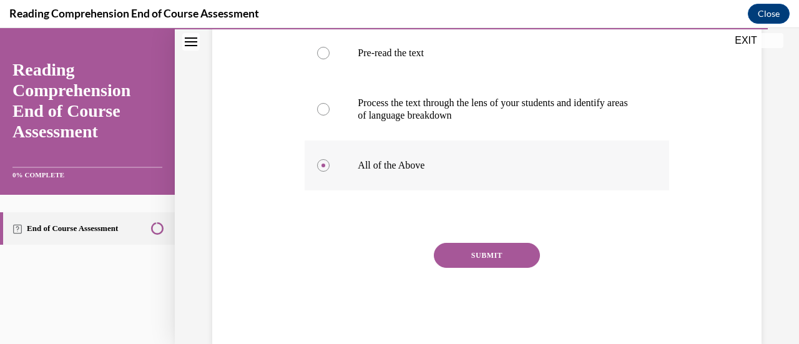
scroll to position [305, 0]
click at [464, 267] on button "SUBMIT" at bounding box center [487, 254] width 106 height 25
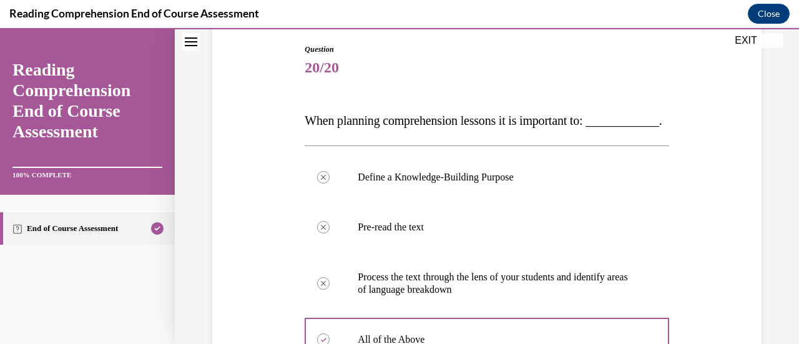
scroll to position [102, 0]
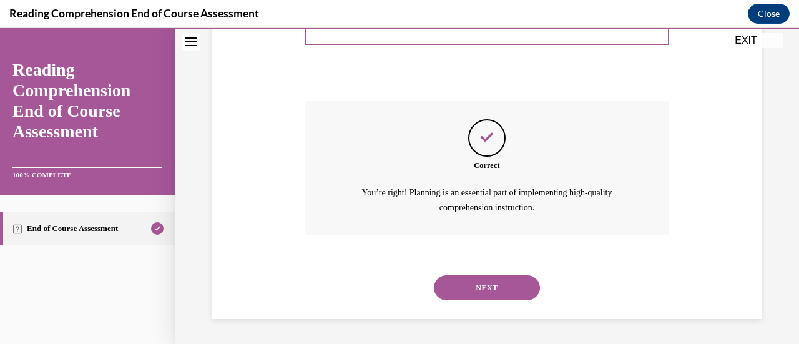
click at [502, 280] on button "NEXT" at bounding box center [487, 287] width 106 height 25
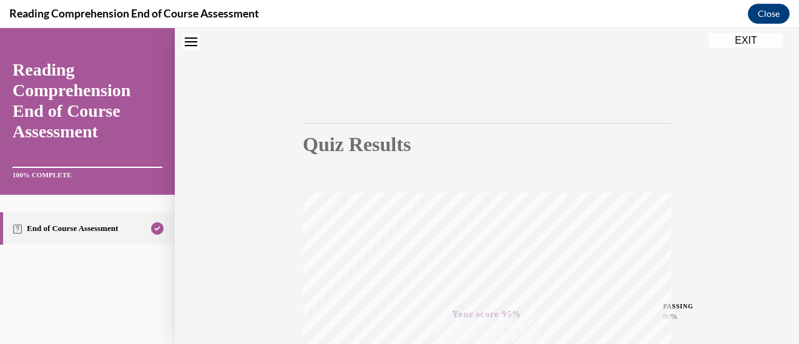
scroll to position [0, 0]
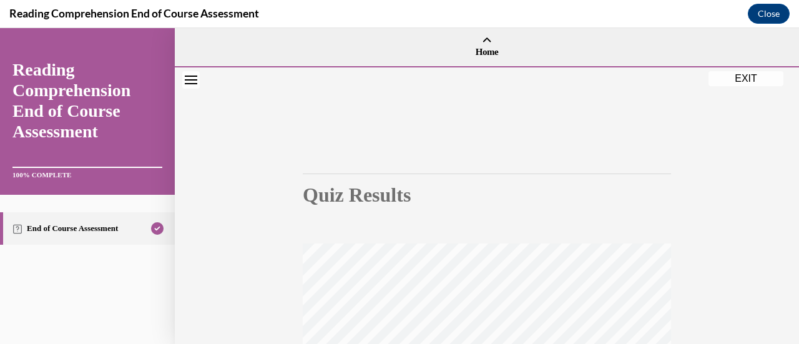
click at [738, 74] on button "EXIT" at bounding box center [746, 78] width 75 height 15
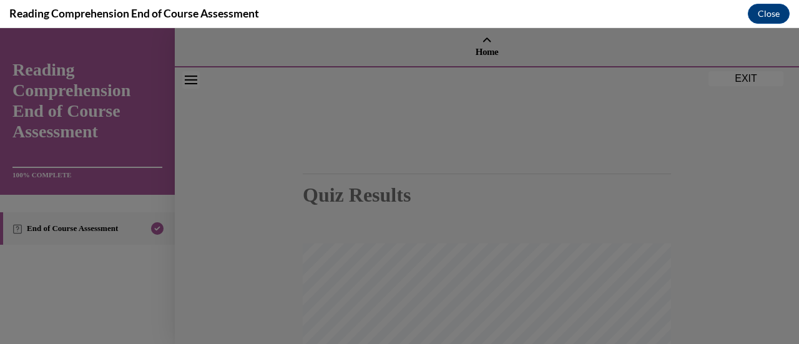
click at [503, 134] on h1 at bounding box center [399, 121] width 355 height 25
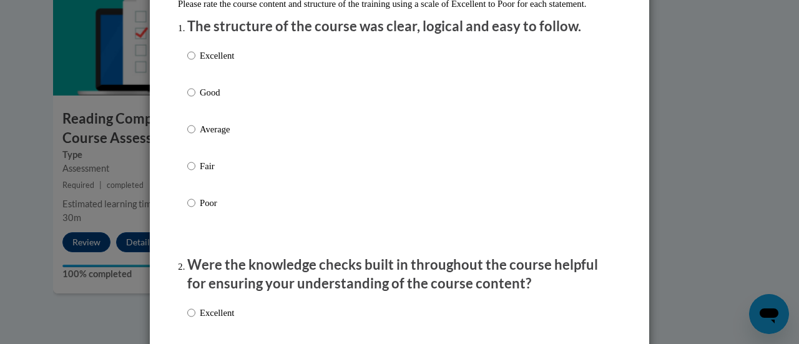
scroll to position [161, 0]
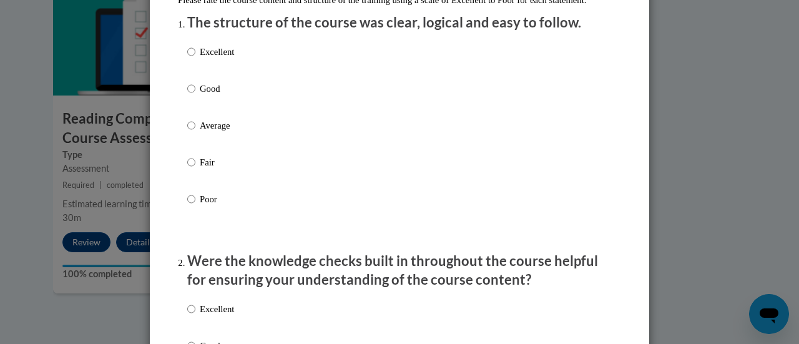
click at [416, 106] on div "Excellent Good Average Fair Poor" at bounding box center [399, 141] width 424 height 204
click at [239, 97] on div "Excellent Good Average Fair Poor" at bounding box center [399, 141] width 424 height 204
click at [189, 96] on input "Good" at bounding box center [191, 89] width 8 height 14
radio input "true"
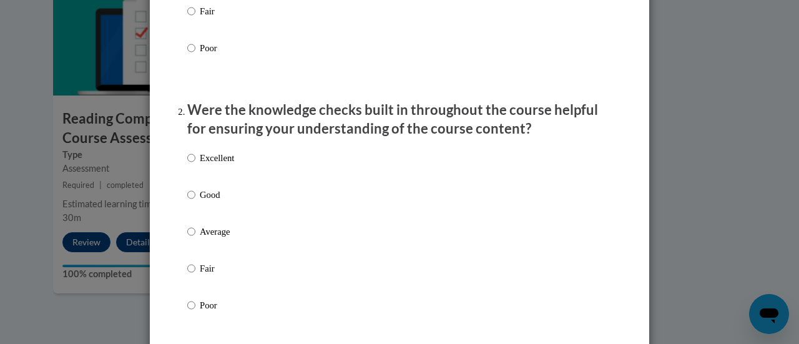
scroll to position [315, 0]
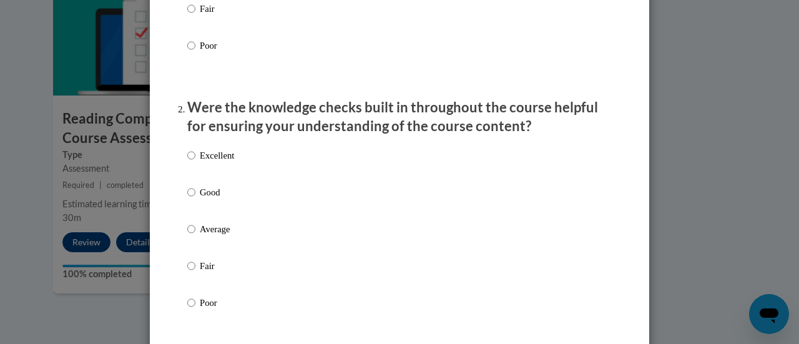
click at [208, 199] on p "Good" at bounding box center [217, 192] width 34 height 14
click at [195, 199] on input "Good" at bounding box center [191, 192] width 8 height 14
radio input "true"
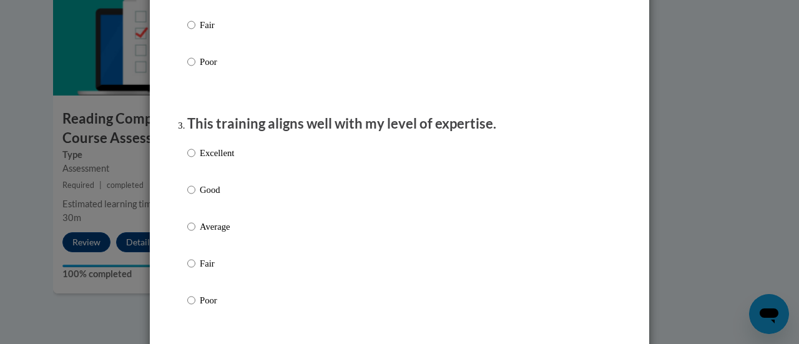
scroll to position [556, 0]
click at [187, 196] on input "Good" at bounding box center [191, 189] width 8 height 14
radio input "true"
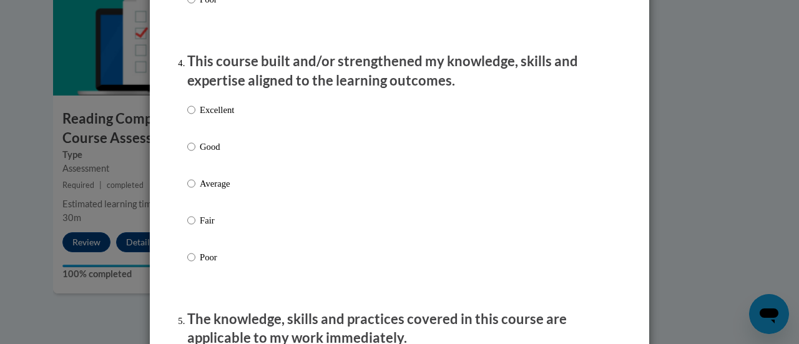
scroll to position [871, 0]
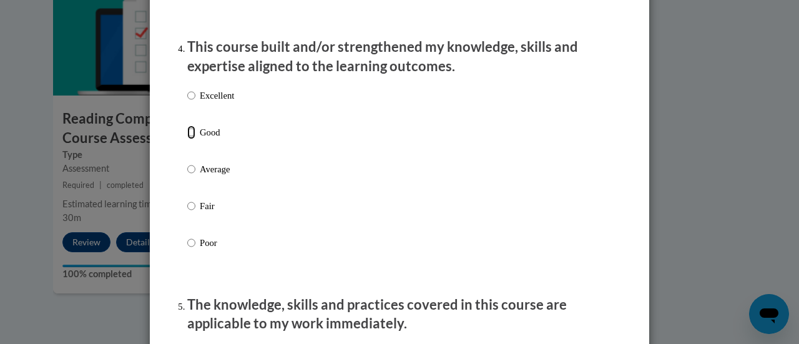
click at [189, 139] on input "Good" at bounding box center [191, 132] width 8 height 14
radio input "true"
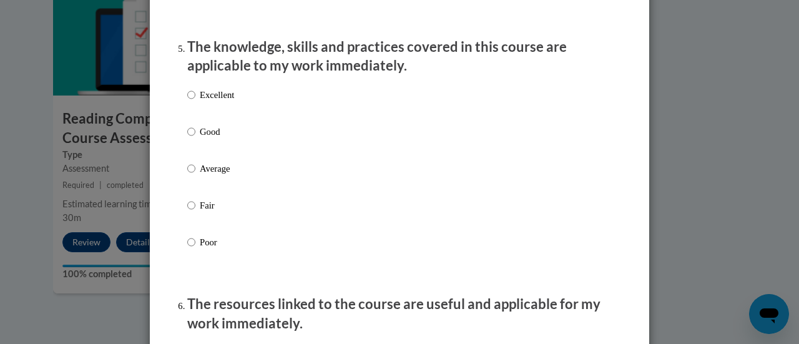
scroll to position [1134, 0]
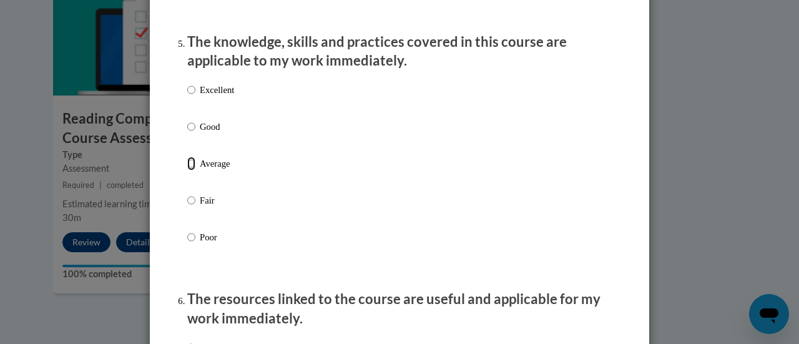
click at [187, 170] on input "Average" at bounding box center [191, 164] width 8 height 14
radio input "true"
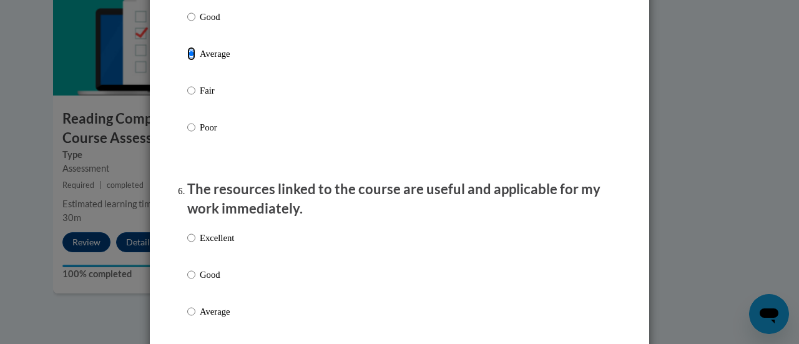
scroll to position [1354, 0]
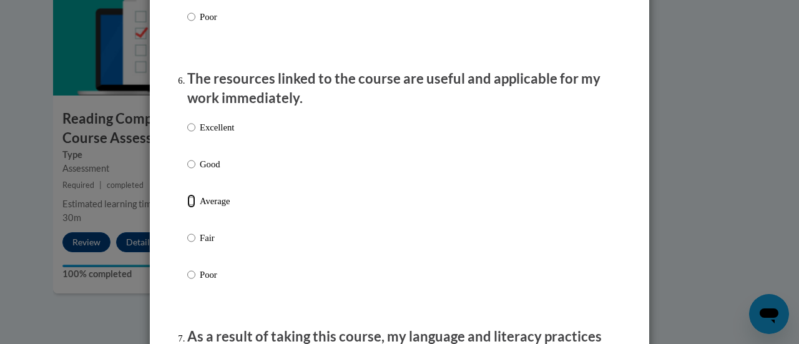
click at [187, 208] on input "Average" at bounding box center [191, 201] width 8 height 14
radio input "true"
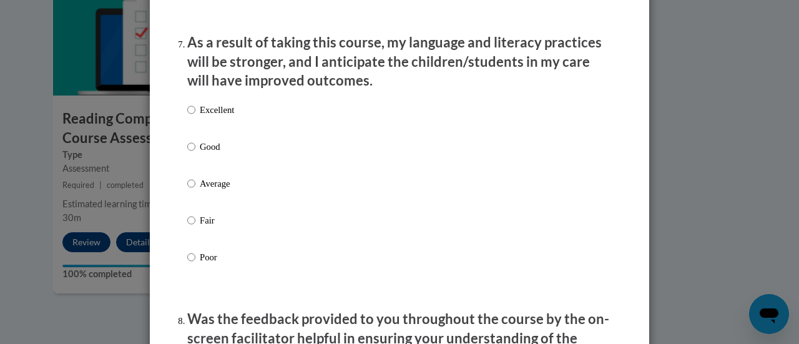
scroll to position [1651, 0]
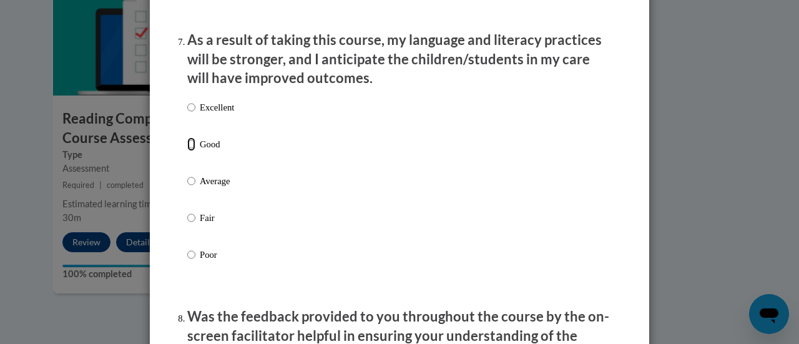
click at [187, 151] on input "Good" at bounding box center [191, 144] width 8 height 14
radio input "true"
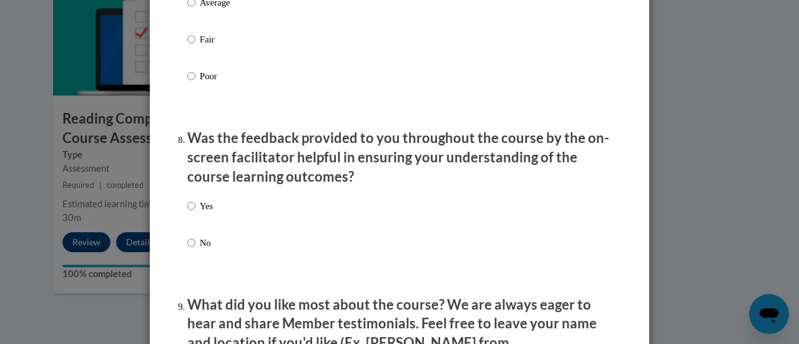
scroll to position [1840, 0]
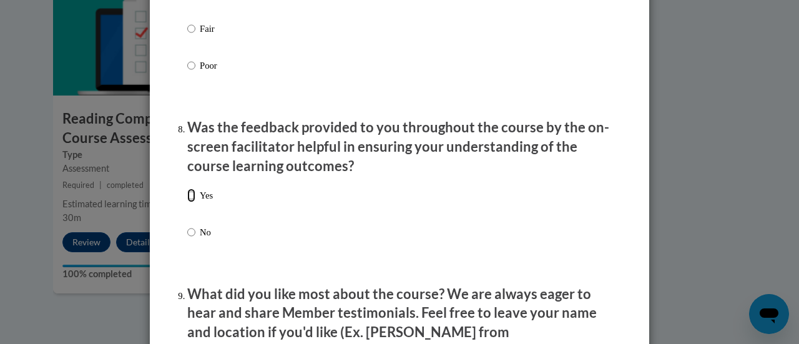
click at [190, 202] on input "Yes" at bounding box center [191, 196] width 8 height 14
radio input "true"
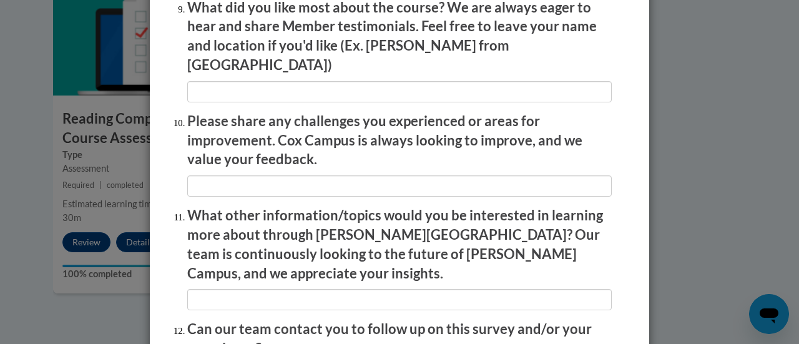
scroll to position [2252, 0]
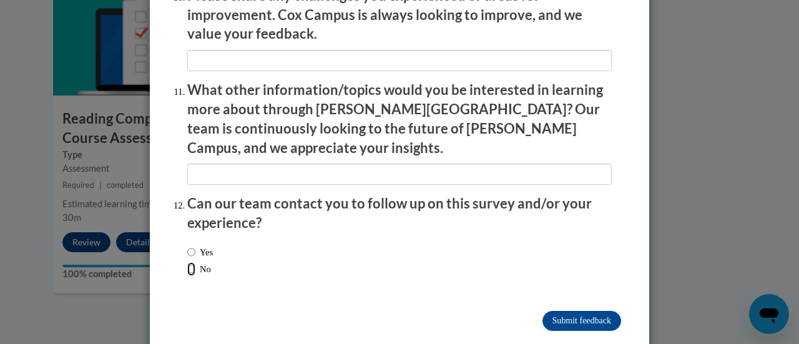
click at [189, 262] on input "No" at bounding box center [191, 269] width 8 height 14
radio input "true"
click at [571, 311] on input "Submit feedback" at bounding box center [581, 321] width 79 height 20
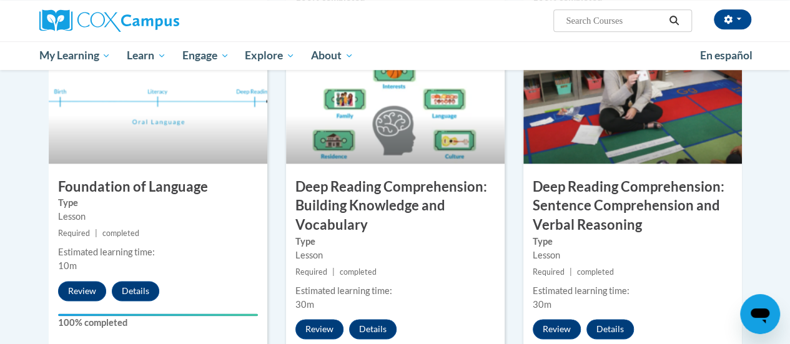
scroll to position [627, 0]
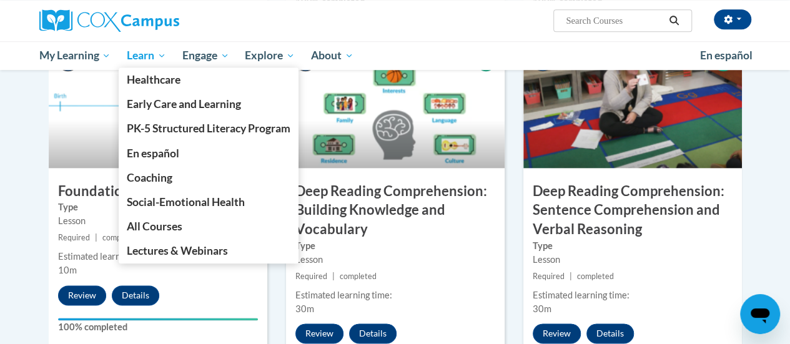
click at [142, 61] on span "Learn" at bounding box center [146, 55] width 39 height 15
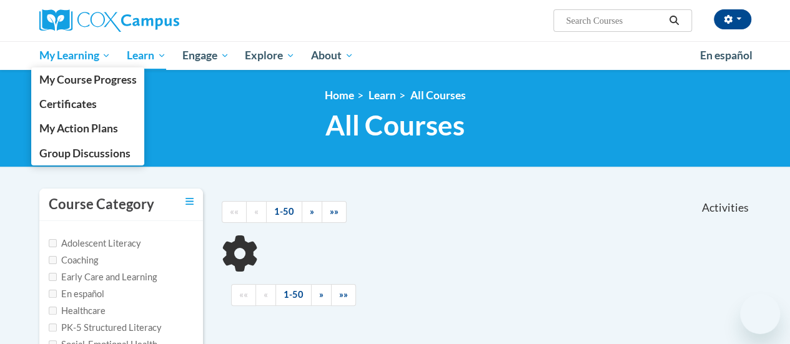
click at [69, 52] on span "My Learning" at bounding box center [75, 55] width 72 height 15
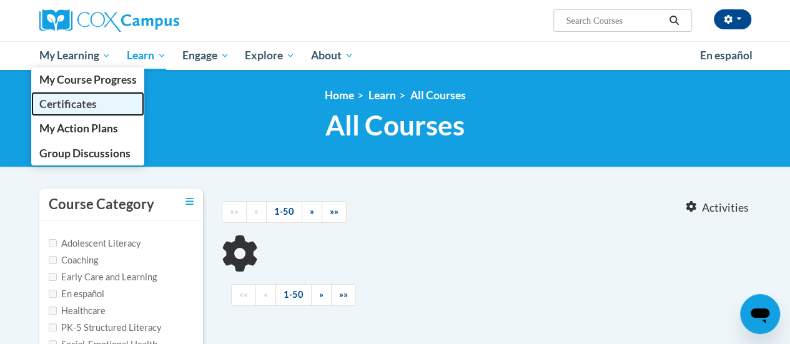
click at [72, 96] on link "Certificates" at bounding box center [88, 104] width 114 height 24
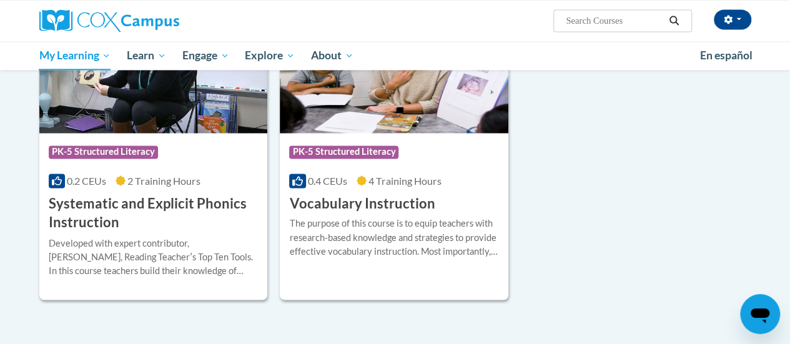
scroll to position [951, 0]
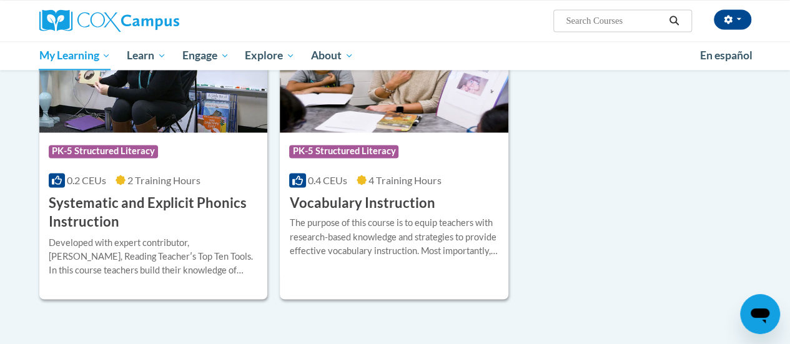
click at [432, 229] on div "The purpose of this course is to equip teachers with research-based knowledge a…" at bounding box center [394, 236] width 210 height 41
